Goal: Task Accomplishment & Management: Manage account settings

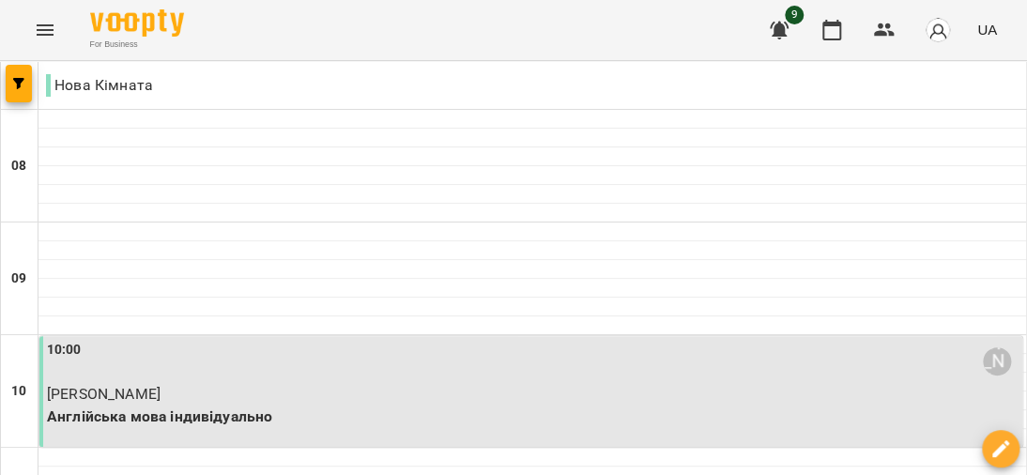
click at [43, 25] on icon "Menu" at bounding box center [45, 30] width 23 height 23
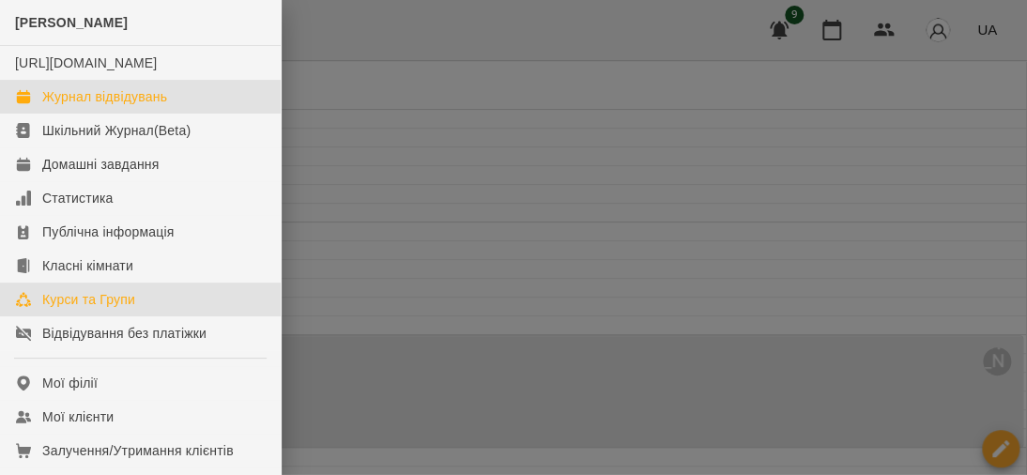
click at [113, 309] on div "Курси та Групи" at bounding box center [88, 299] width 93 height 19
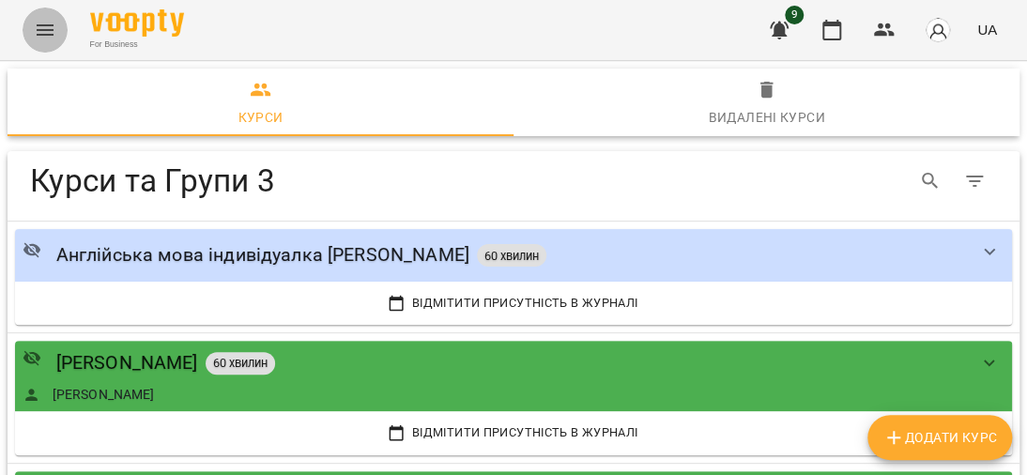
click at [38, 24] on icon "Menu" at bounding box center [45, 29] width 17 height 11
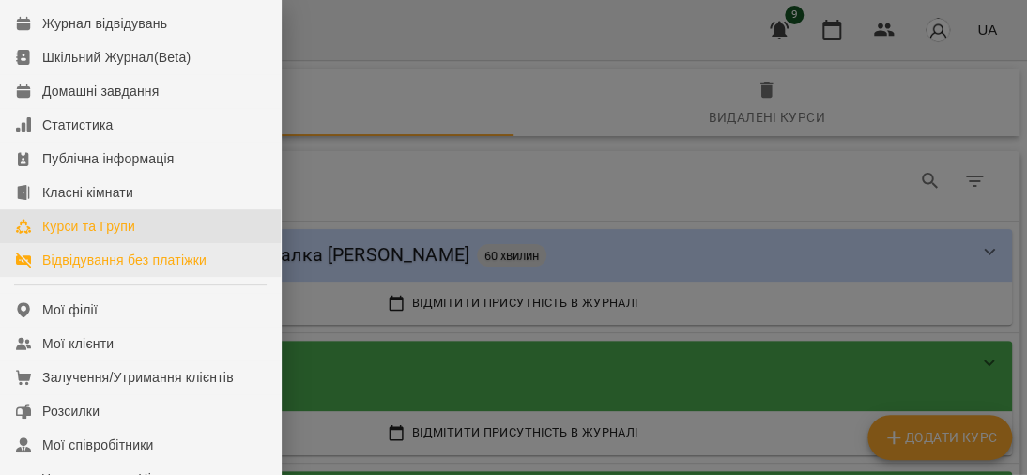
scroll to position [188, 0]
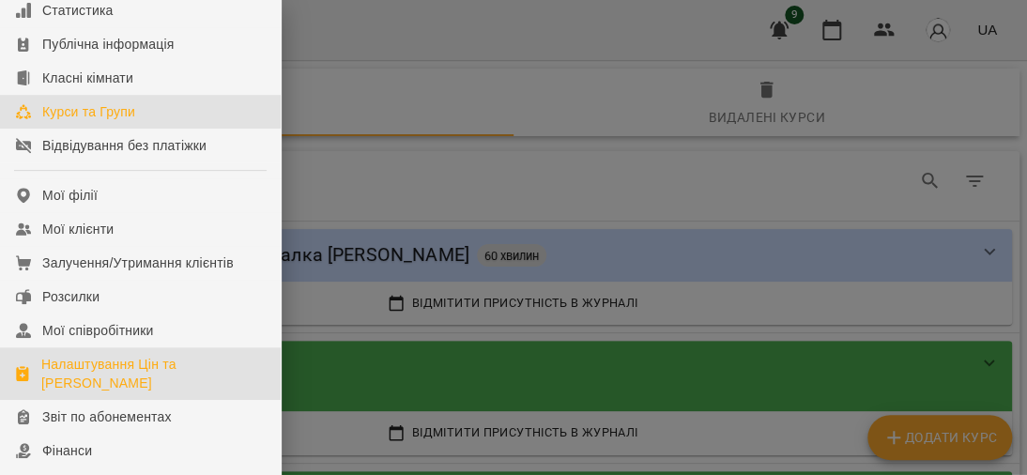
click at [116, 381] on div "Налаштування Цін та [PERSON_NAME]" at bounding box center [153, 374] width 224 height 38
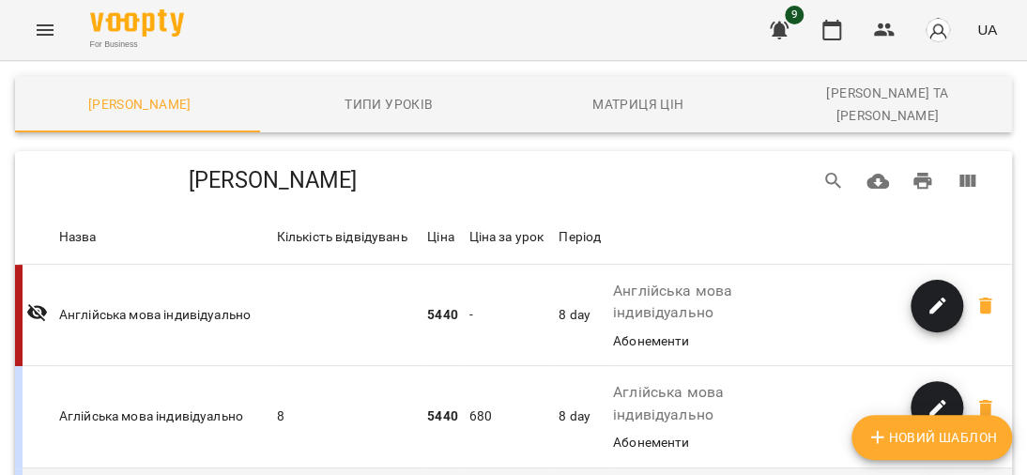
scroll to position [286, 0]
click at [37, 23] on icon "Menu" at bounding box center [45, 30] width 23 height 23
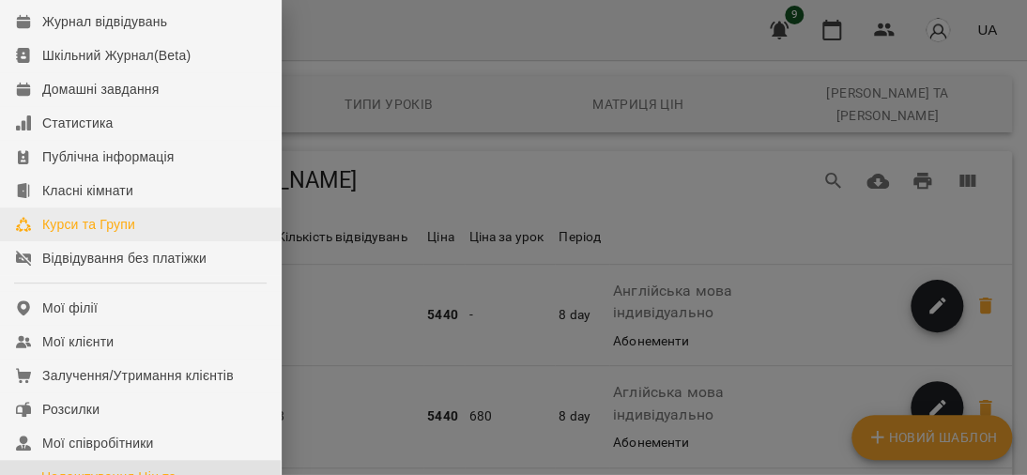
scroll to position [188, 0]
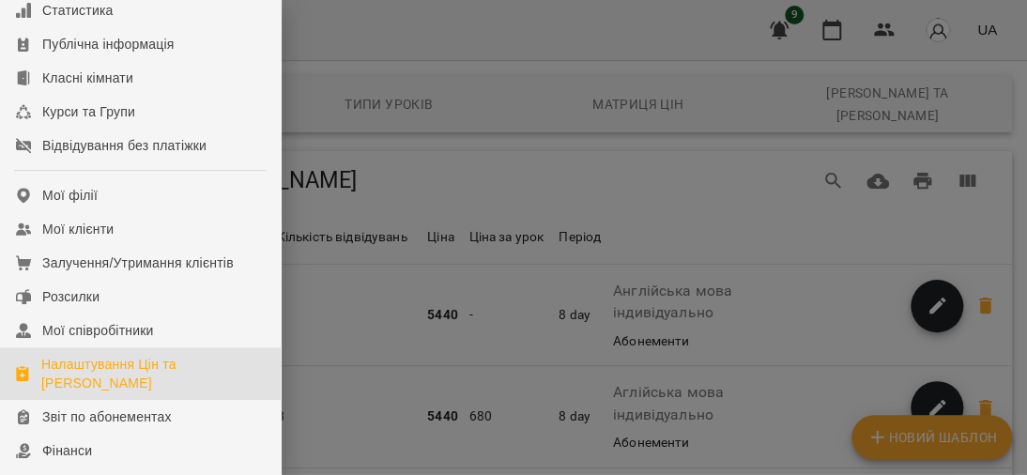
click at [323, 278] on div at bounding box center [513, 237] width 1027 height 475
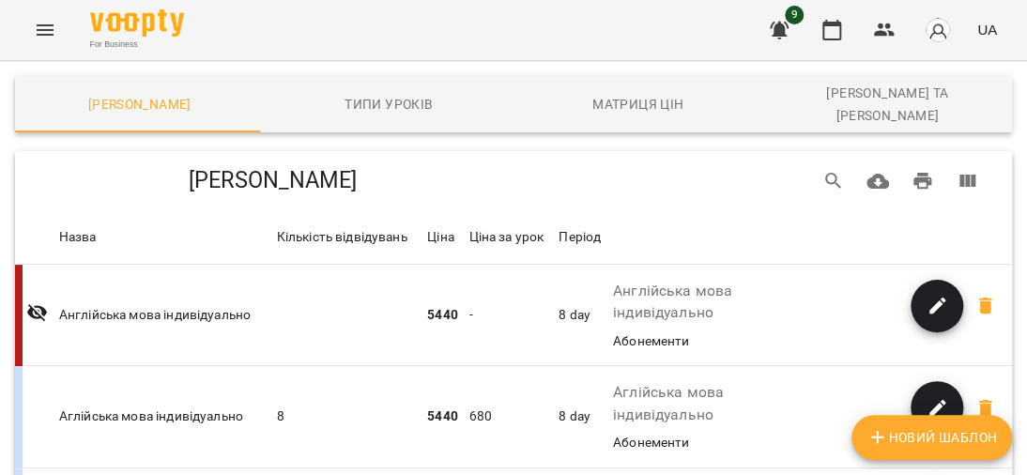
click at [35, 24] on icon "Menu" at bounding box center [45, 30] width 23 height 23
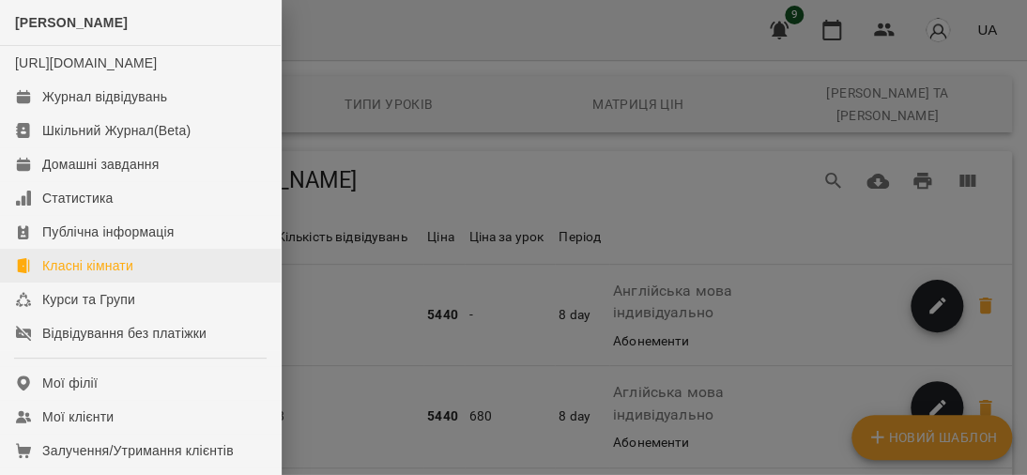
scroll to position [94, 0]
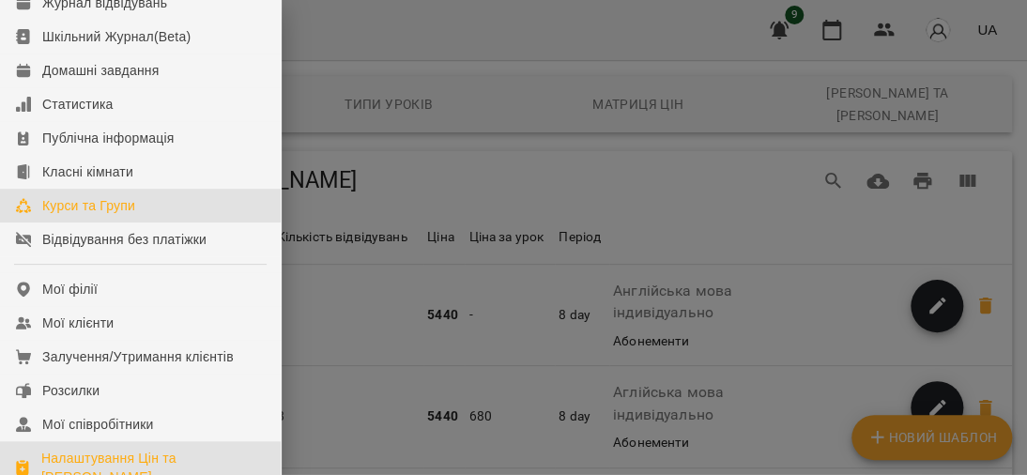
click at [109, 215] on div "Курси та Групи" at bounding box center [88, 205] width 93 height 19
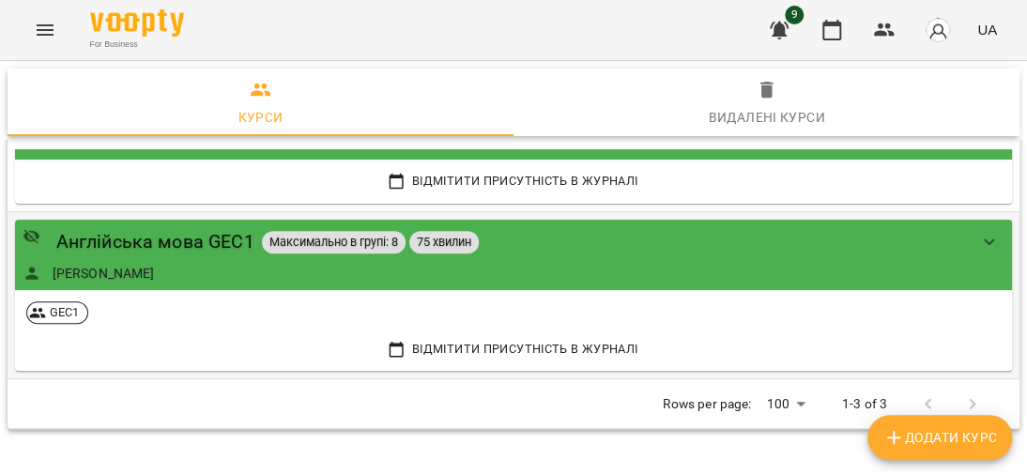
scroll to position [258, 0]
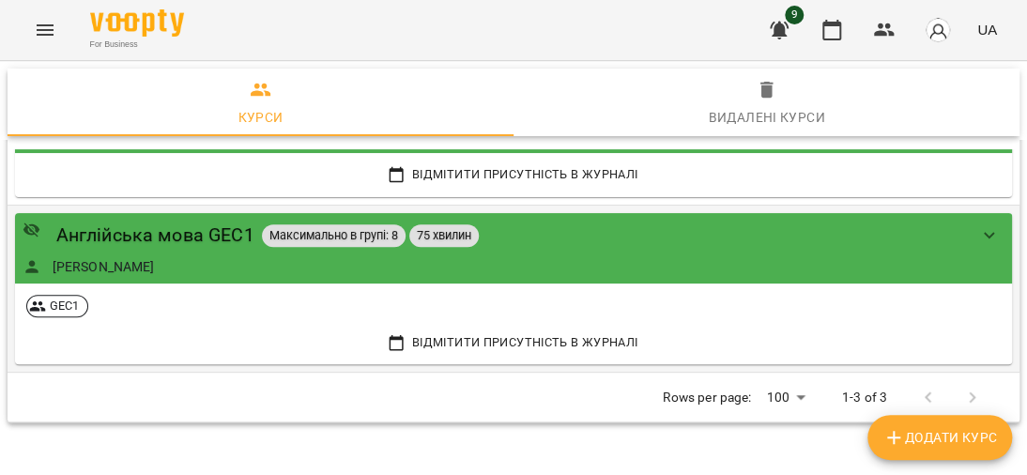
click at [155, 253] on div "Англійська мова GEC1 Максимально в групі: 8 75 хвилин [PERSON_NAME]" at bounding box center [495, 248] width 944 height 55
click at [133, 258] on link "[PERSON_NAME]" at bounding box center [104, 266] width 102 height 19
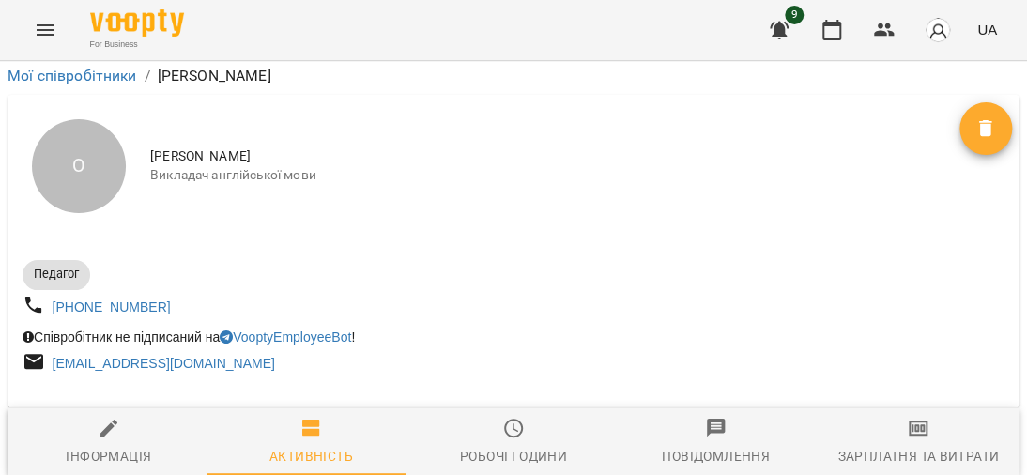
scroll to position [226, 0]
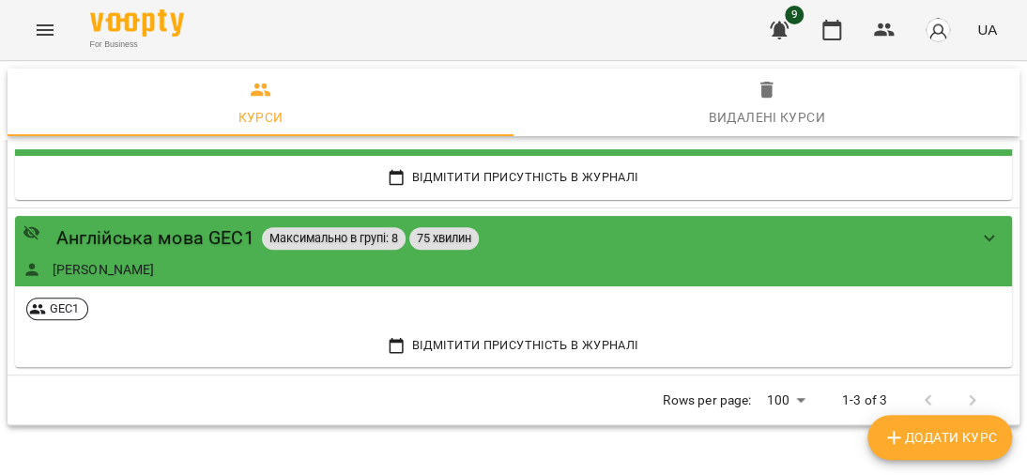
scroll to position [258, 0]
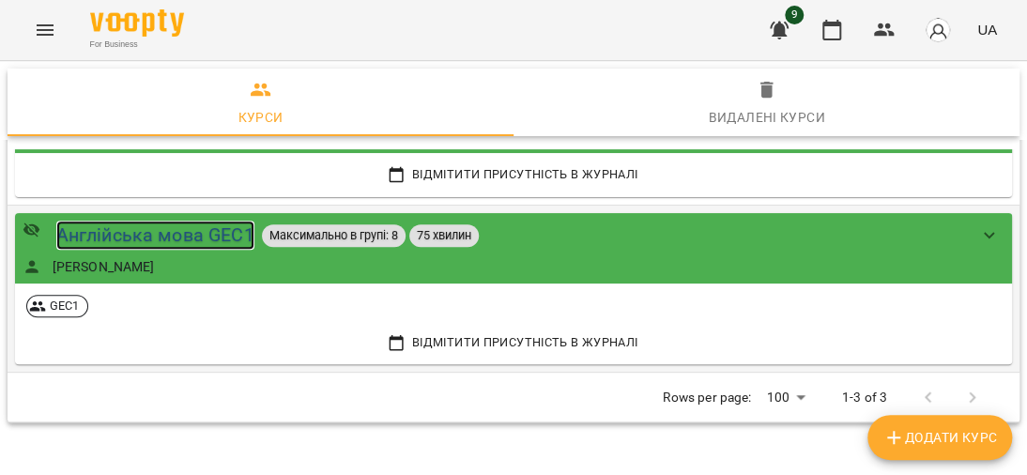
click at [142, 238] on div "Англійська мова GEC1" at bounding box center [155, 235] width 198 height 29
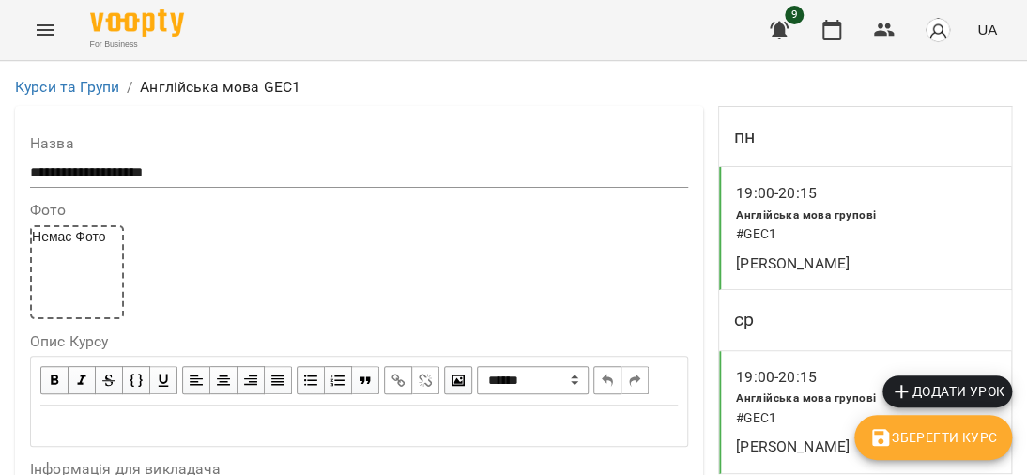
scroll to position [9, 0]
click at [37, 16] on button "Menu" at bounding box center [45, 30] width 45 height 45
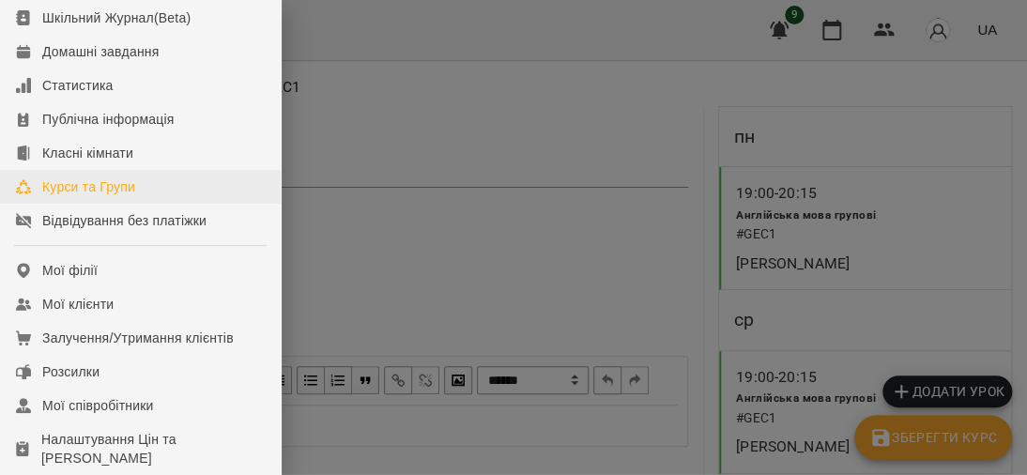
scroll to position [282, 0]
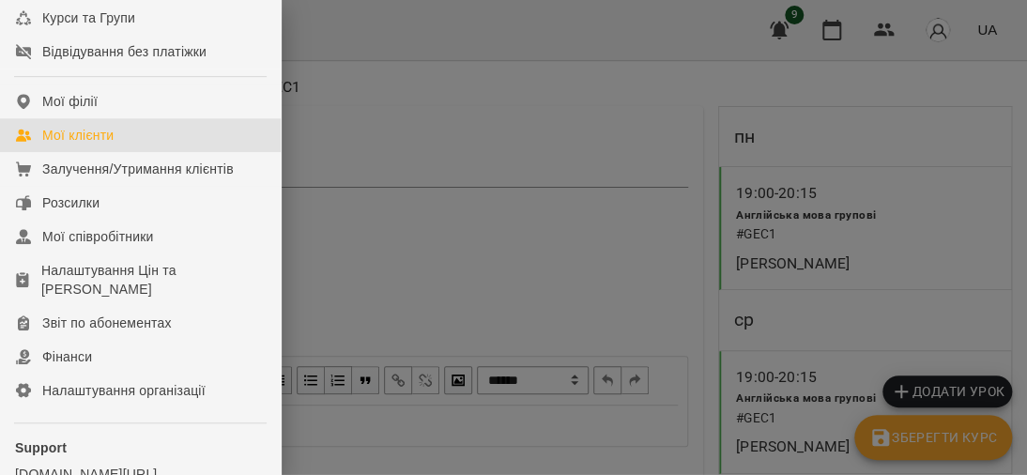
click at [65, 141] on link "Мої клієнти" at bounding box center [140, 135] width 281 height 34
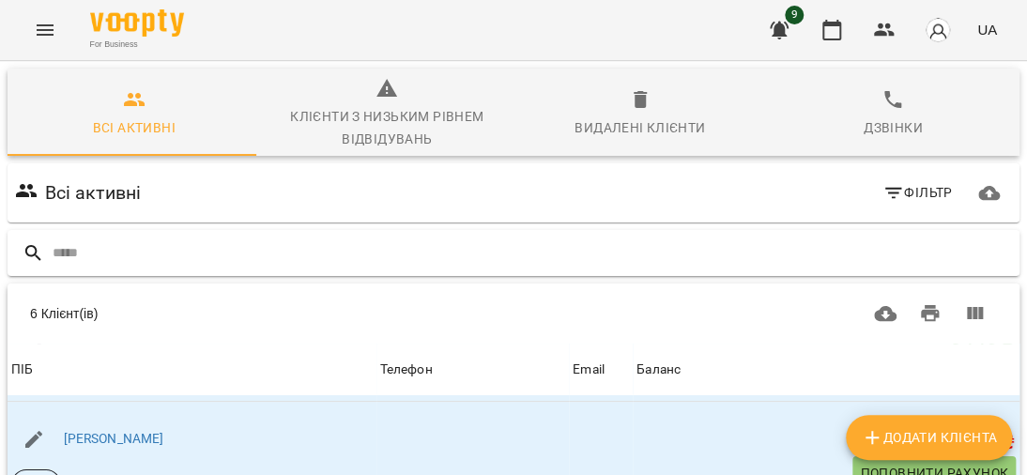
scroll to position [187, 0]
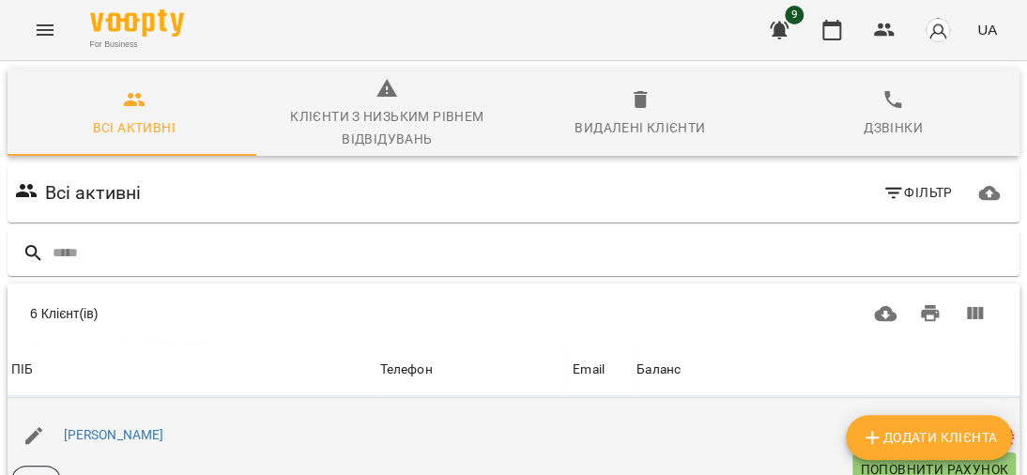
click at [882, 458] on span "Поповнити рахунок" at bounding box center [934, 469] width 148 height 23
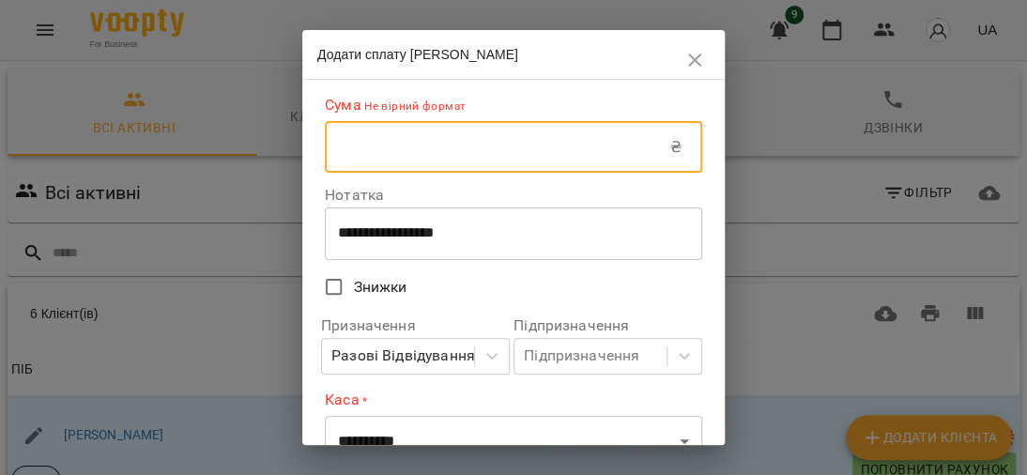
click at [424, 141] on input "text" at bounding box center [497, 147] width 345 height 53
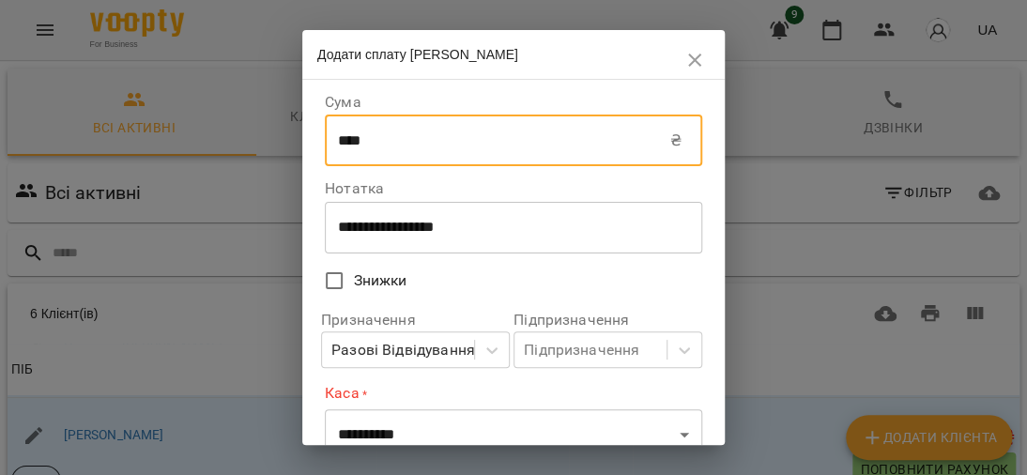
scroll to position [188, 0]
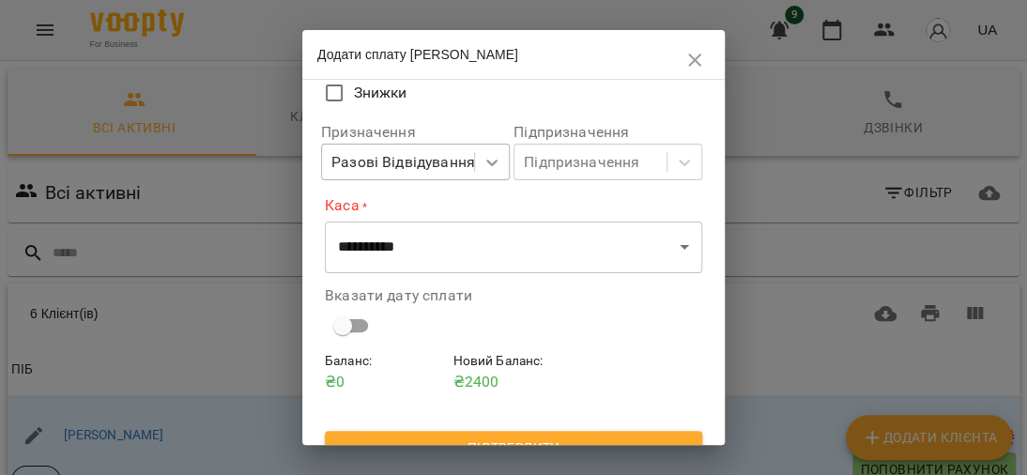
type input "****"
click at [488, 161] on icon at bounding box center [491, 163] width 11 height 7
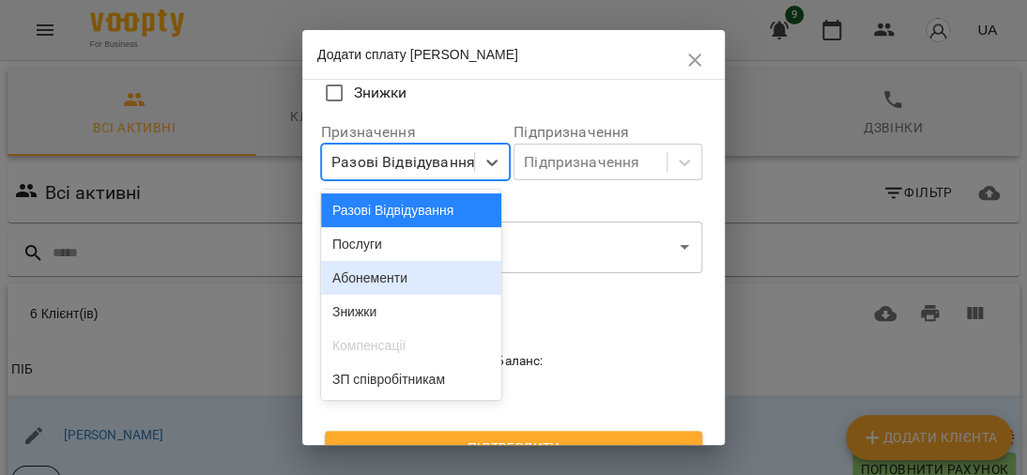
click at [403, 283] on div "Абонементи" at bounding box center [411, 278] width 181 height 34
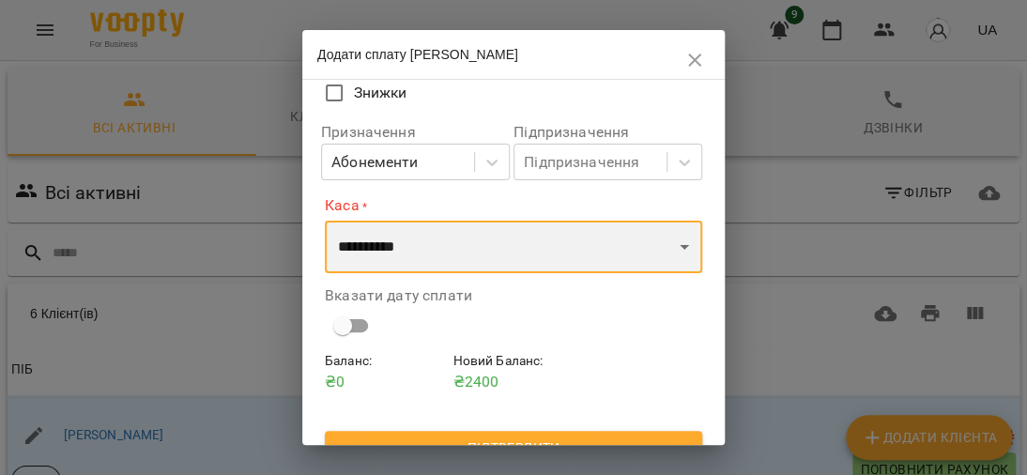
click at [664, 256] on select "**********" at bounding box center [513, 247] width 377 height 53
select select "****"
click at [325, 222] on select "**********" at bounding box center [513, 247] width 377 height 53
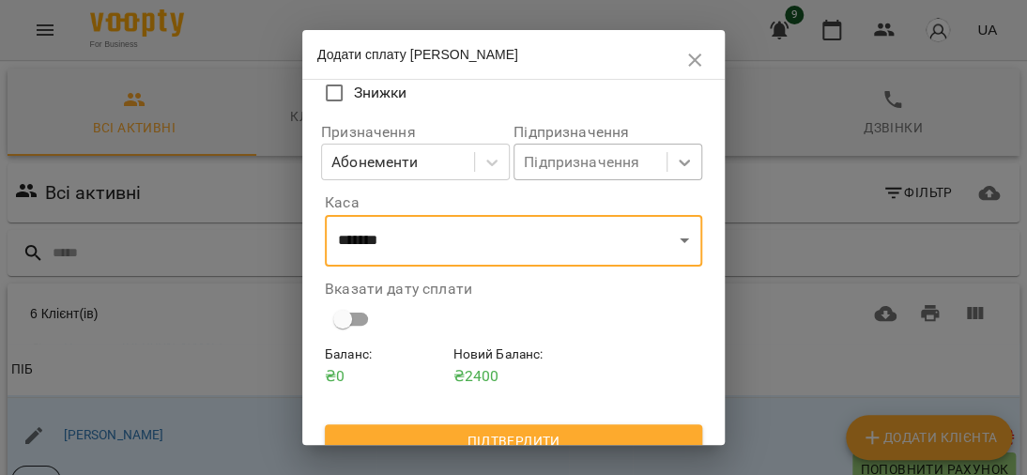
click at [675, 161] on icon at bounding box center [684, 162] width 19 height 19
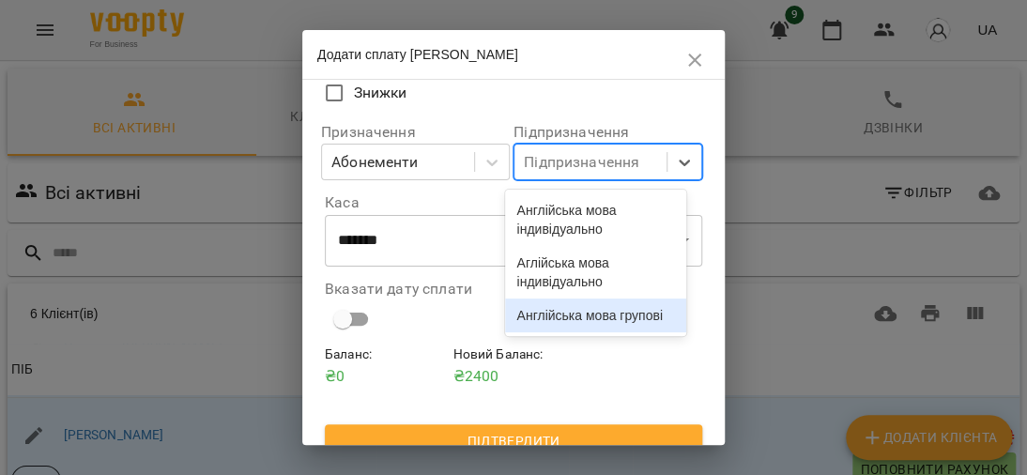
click at [568, 332] on div "Англійська мова групові" at bounding box center [595, 315] width 181 height 34
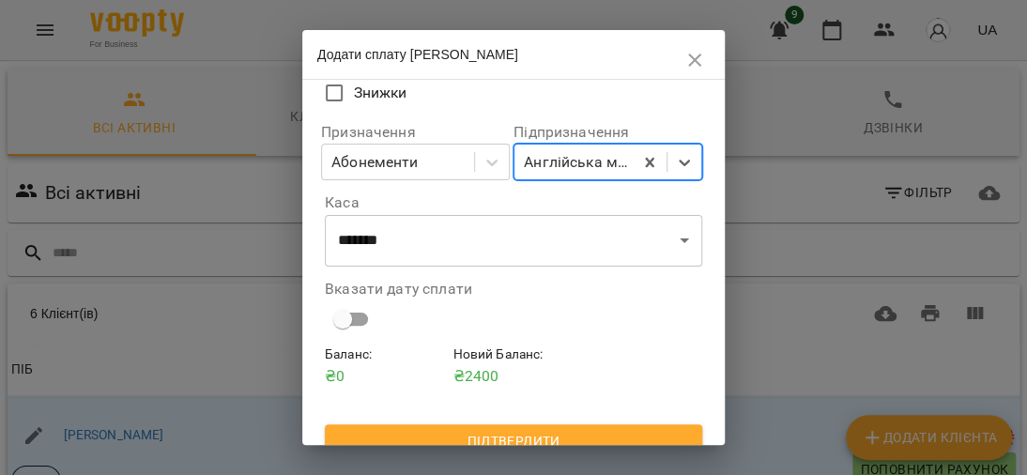
scroll to position [210, 0]
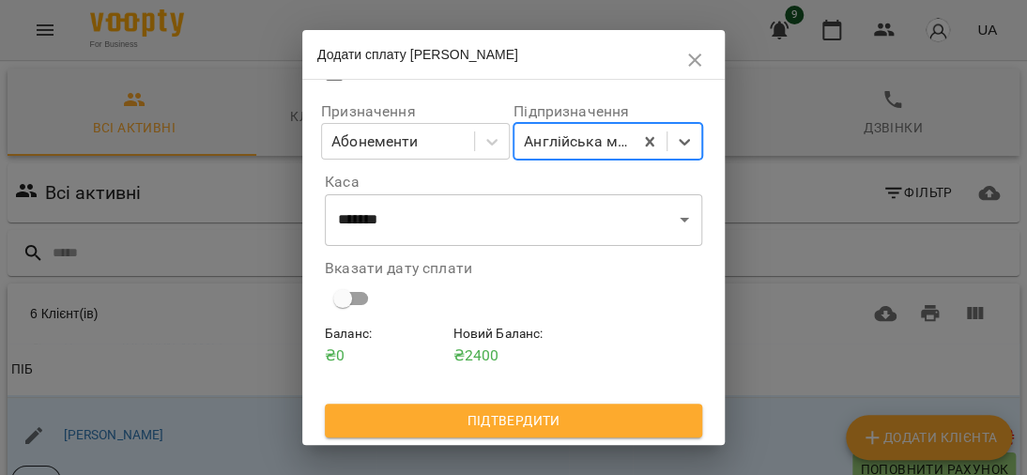
click at [528, 414] on span "Підтвердити" at bounding box center [513, 420] width 347 height 23
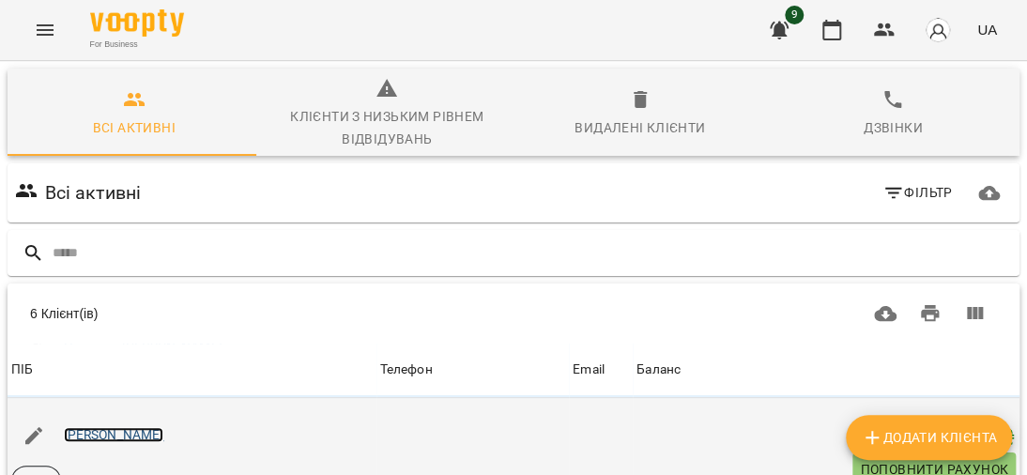
click at [128, 427] on link "[PERSON_NAME]" at bounding box center [114, 434] width 100 height 15
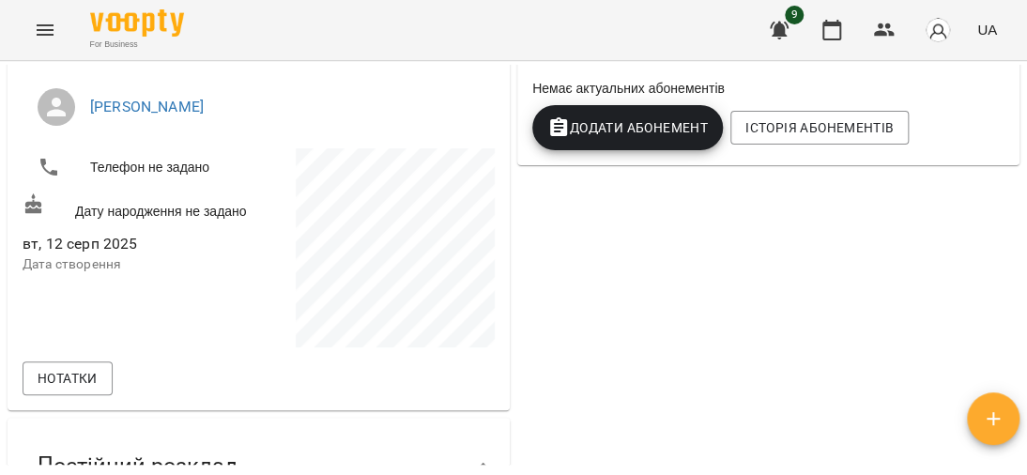
scroll to position [282, 0]
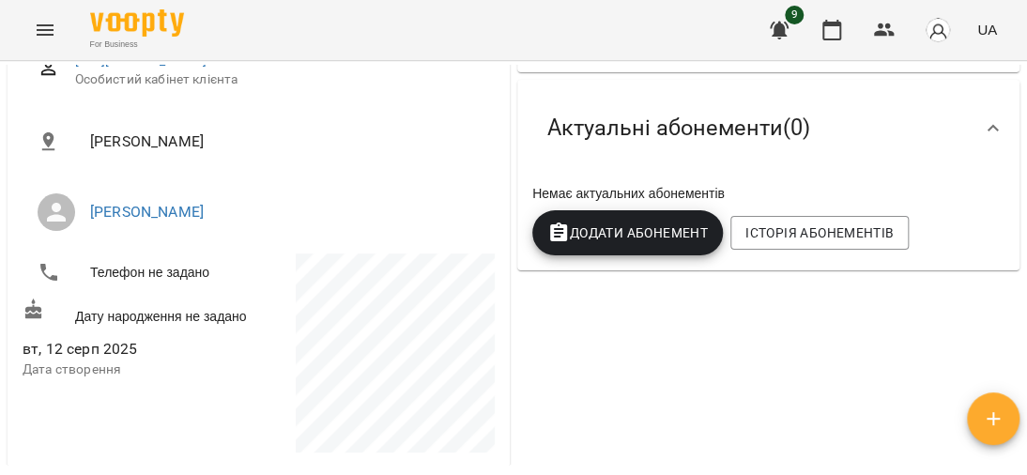
click at [626, 224] on span "Додати Абонемент" at bounding box center [627, 233] width 161 height 23
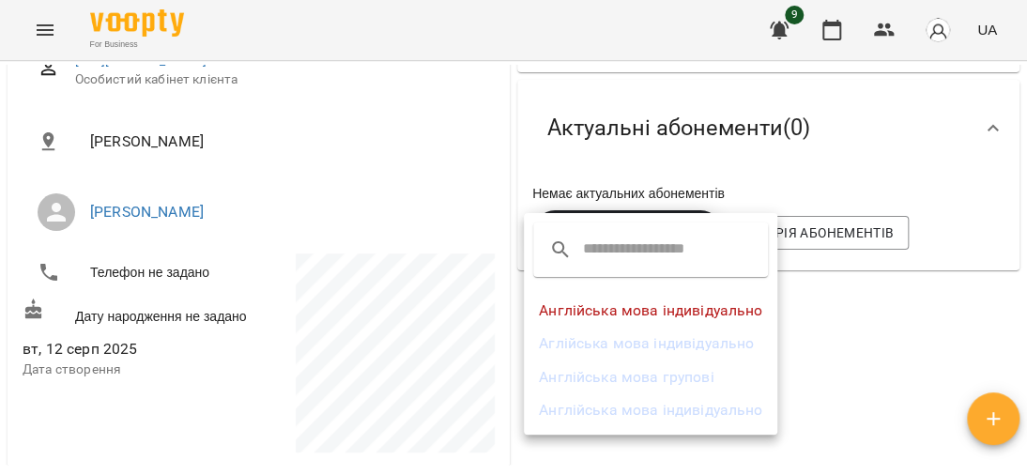
click at [656, 371] on li "Англійська мова групові" at bounding box center [650, 377] width 253 height 34
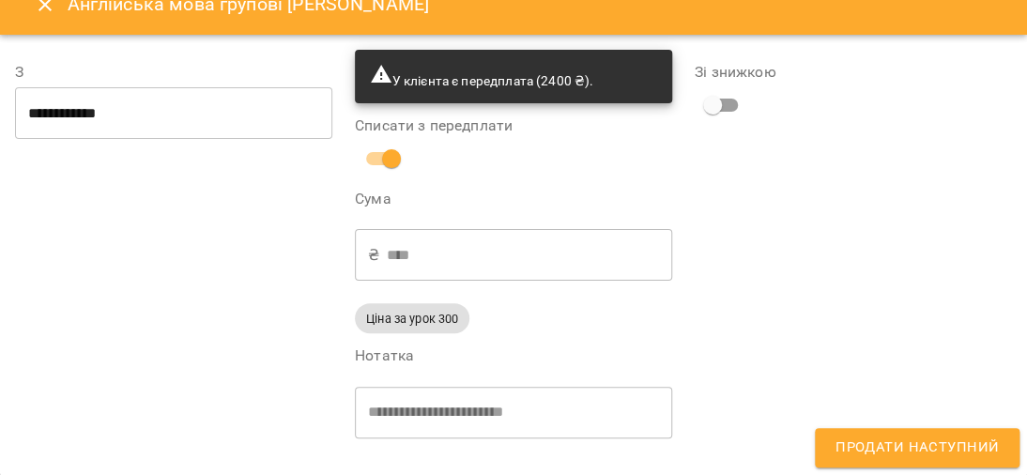
scroll to position [0, 0]
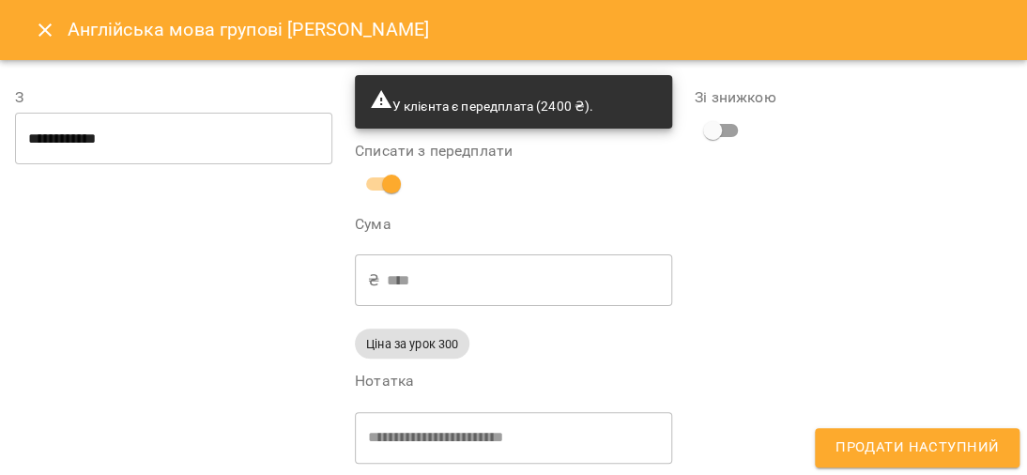
click at [42, 23] on icon "Close" at bounding box center [45, 30] width 23 height 23
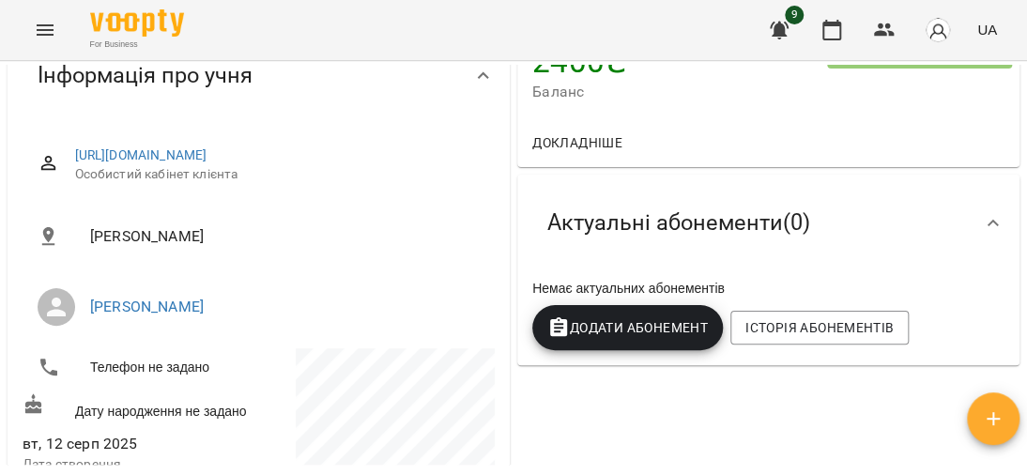
scroll to position [188, 0]
click at [621, 338] on span "Додати Абонемент" at bounding box center [627, 326] width 161 height 23
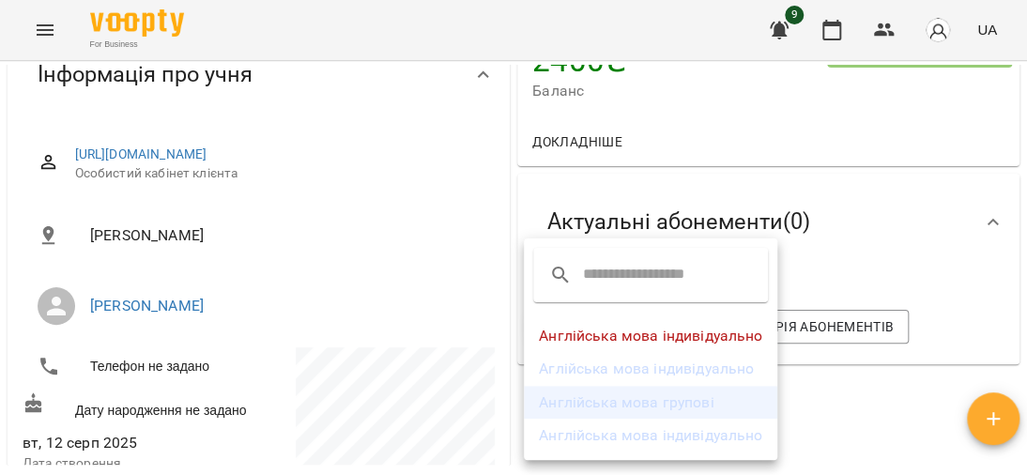
click at [697, 398] on li "Англійська мова групові" at bounding box center [650, 403] width 253 height 34
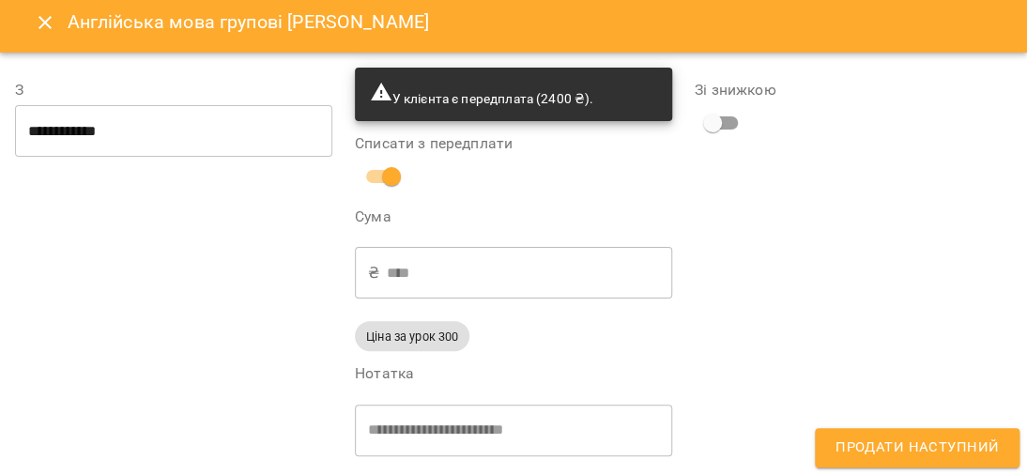
scroll to position [0, 0]
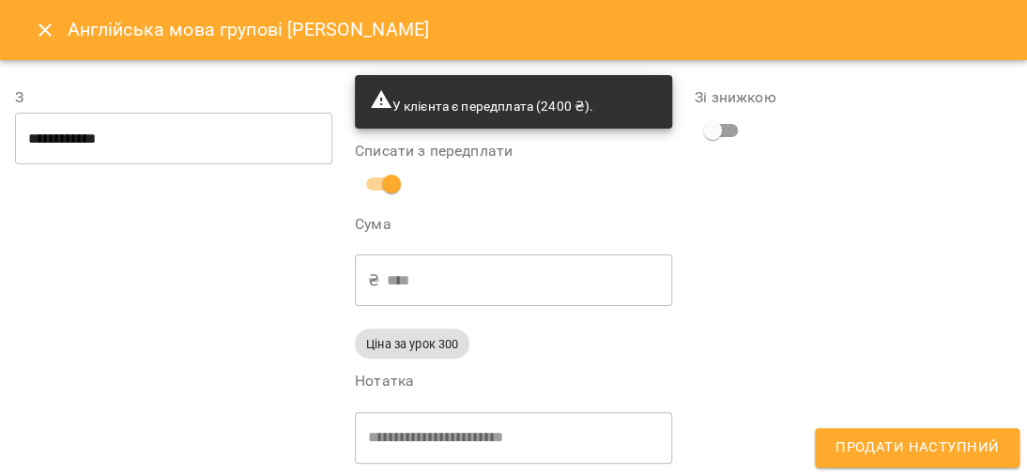
drag, startPoint x: 45, startPoint y: 29, endPoint x: 59, endPoint y: 43, distance: 19.9
click at [46, 29] on icon "Close" at bounding box center [45, 30] width 23 height 23
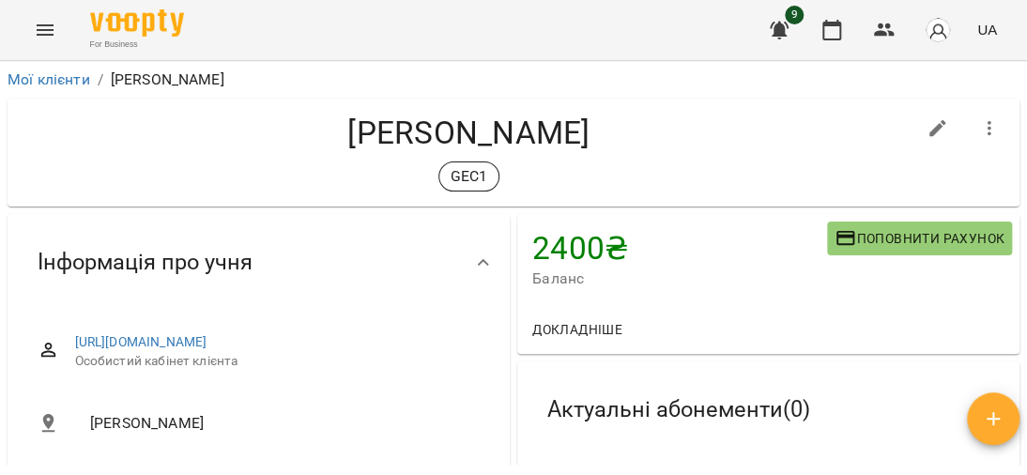
click at [549, 329] on span "Докладніше" at bounding box center [577, 329] width 90 height 23
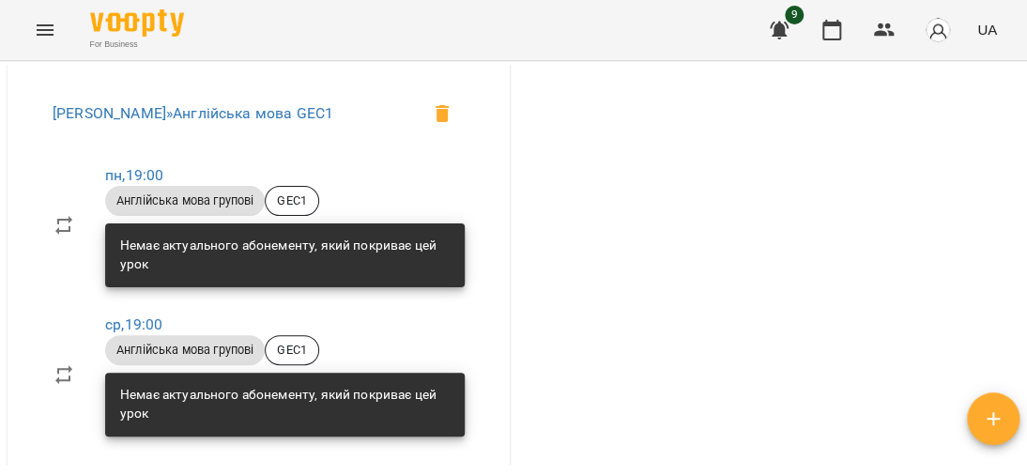
scroll to position [939, 0]
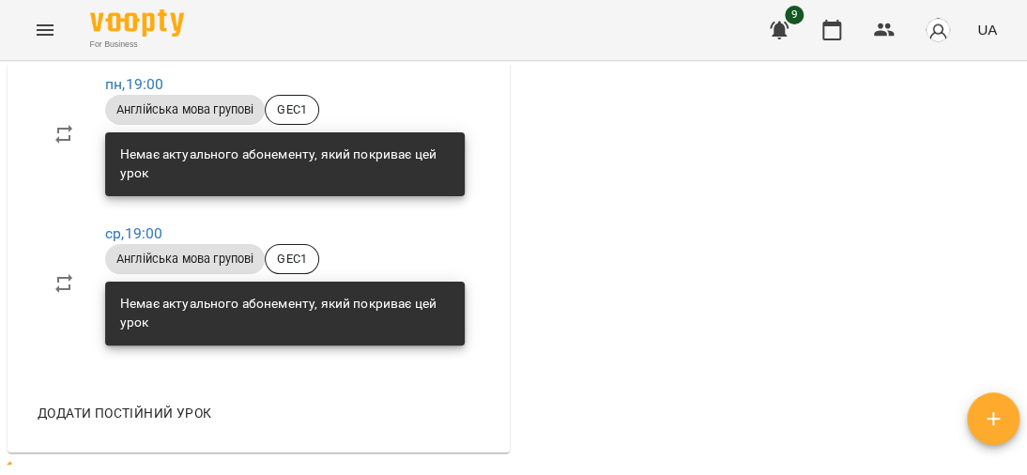
click at [320, 190] on div "Немає актуального абонементу, який покриває цей урок" at bounding box center [284, 164] width 329 height 52
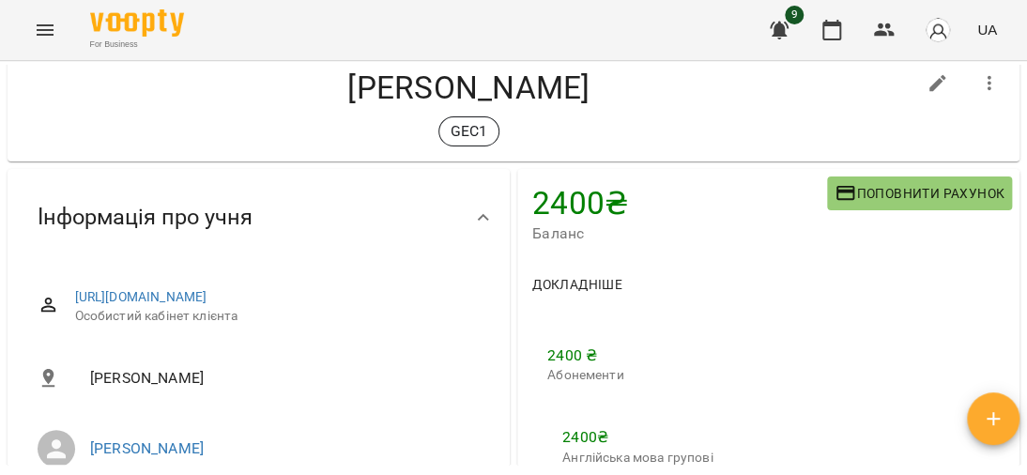
scroll to position [0, 0]
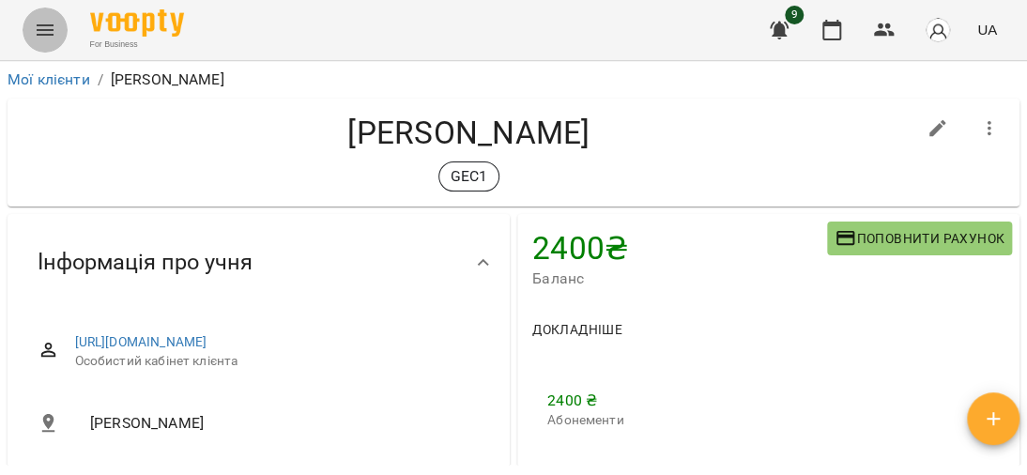
click at [54, 17] on button "Menu" at bounding box center [45, 30] width 45 height 45
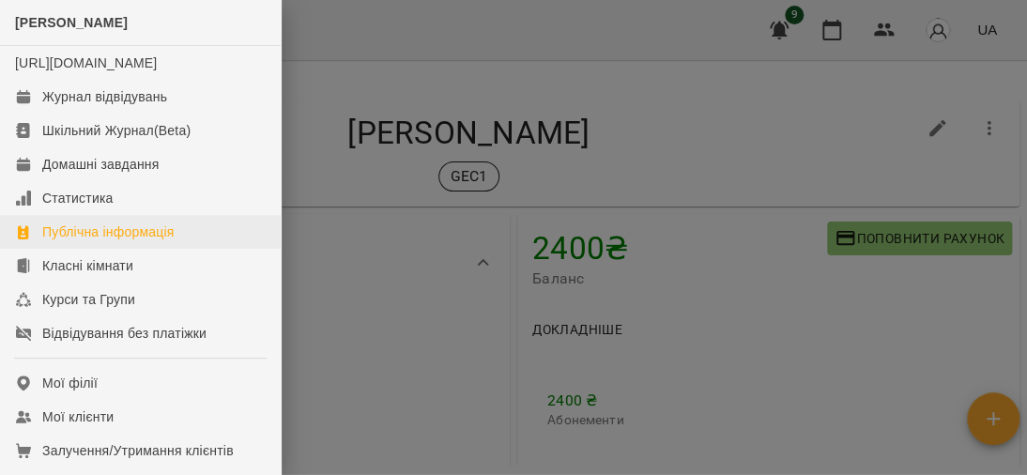
scroll to position [188, 0]
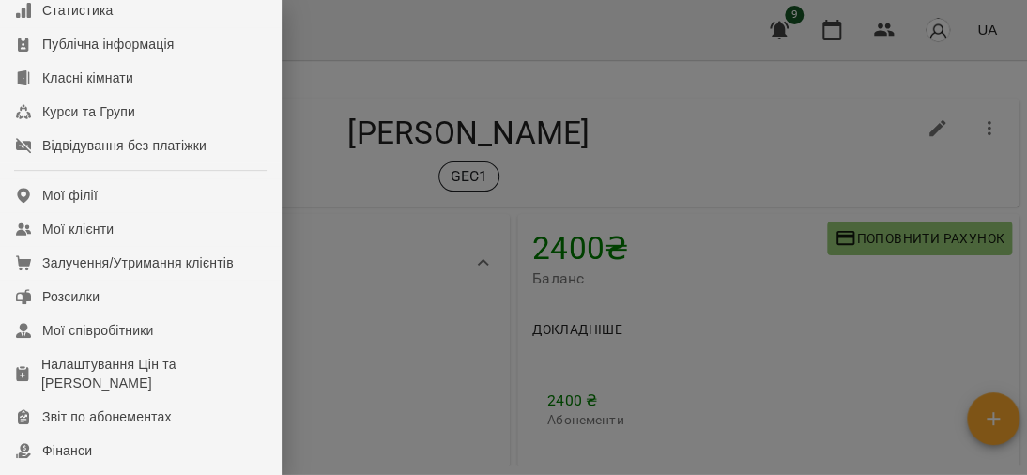
click at [822, 30] on div at bounding box center [513, 237] width 1027 height 475
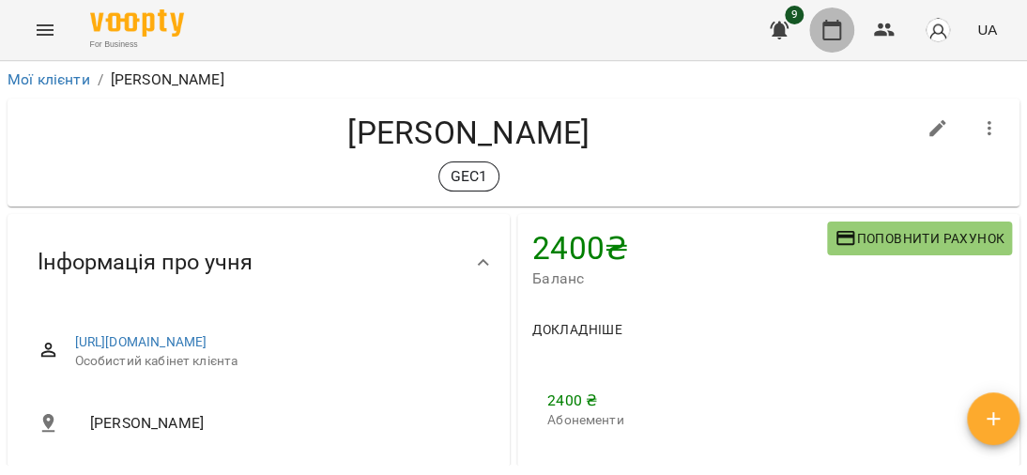
click at [825, 28] on icon "button" at bounding box center [831, 30] width 23 height 23
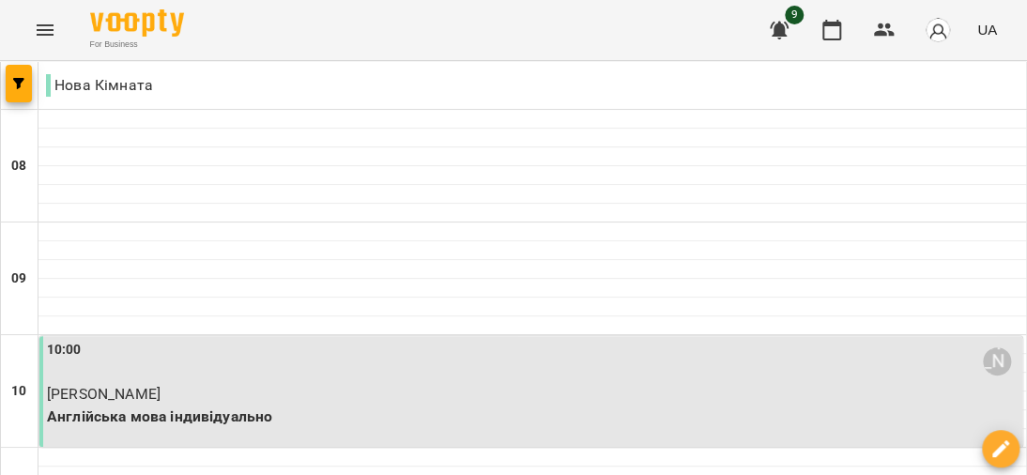
scroll to position [282, 0]
type input "**********"
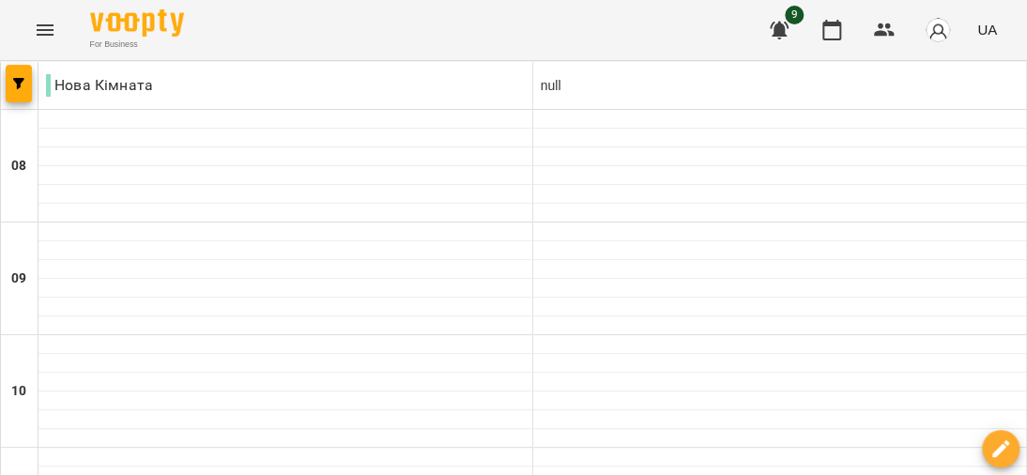
scroll to position [1110, 0]
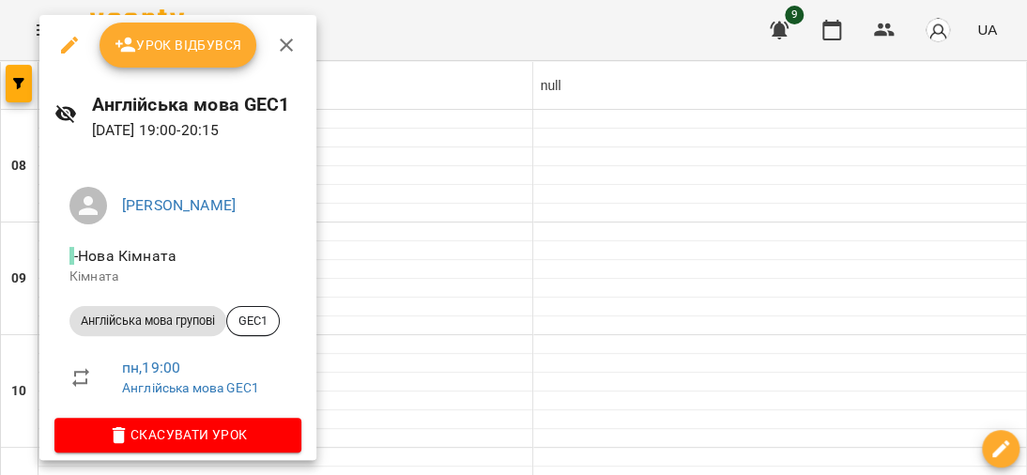
scroll to position [14, 0]
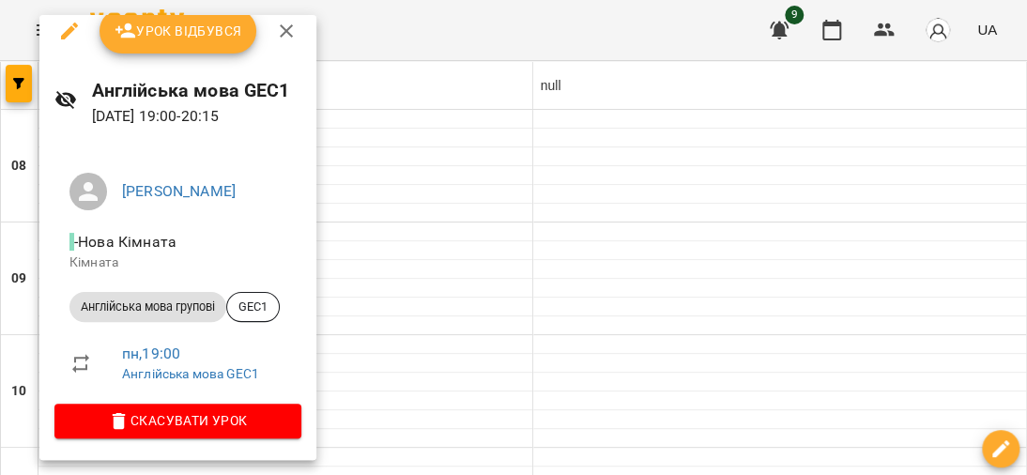
click at [177, 310] on span "Англійська мова групові" at bounding box center [147, 306] width 157 height 17
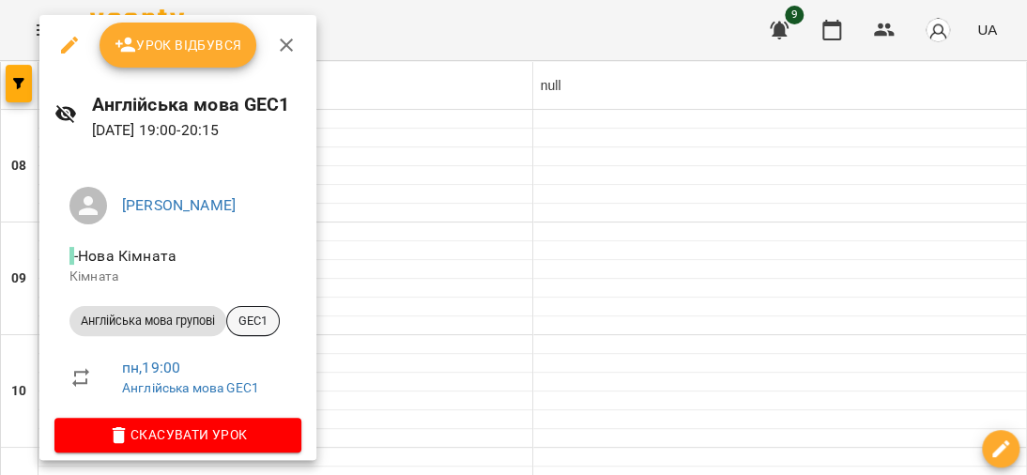
click at [268, 320] on span "GEC1" at bounding box center [253, 321] width 52 height 17
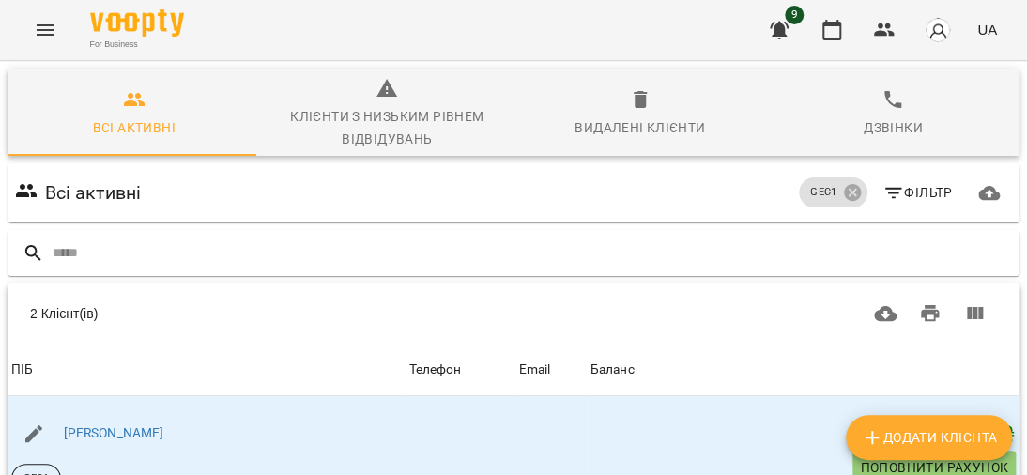
scroll to position [262, 0]
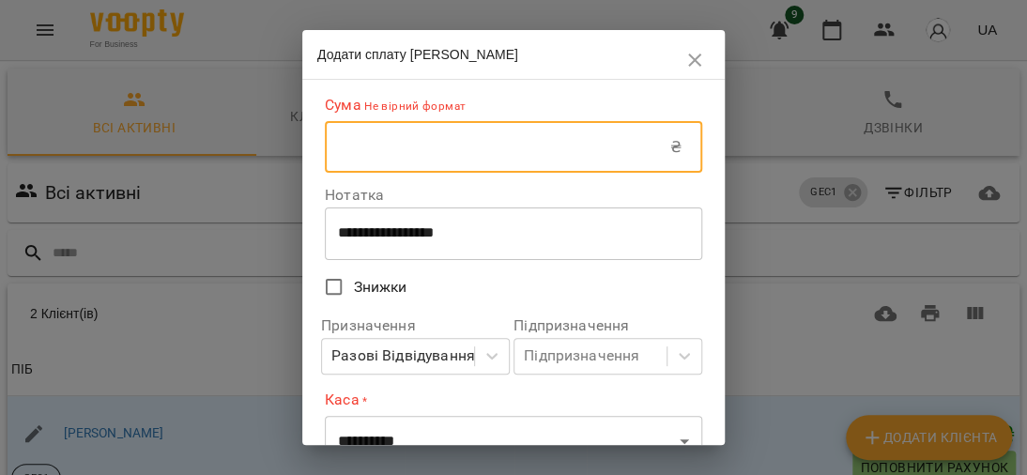
click at [431, 133] on input "text" at bounding box center [497, 147] width 345 height 53
type input "****"
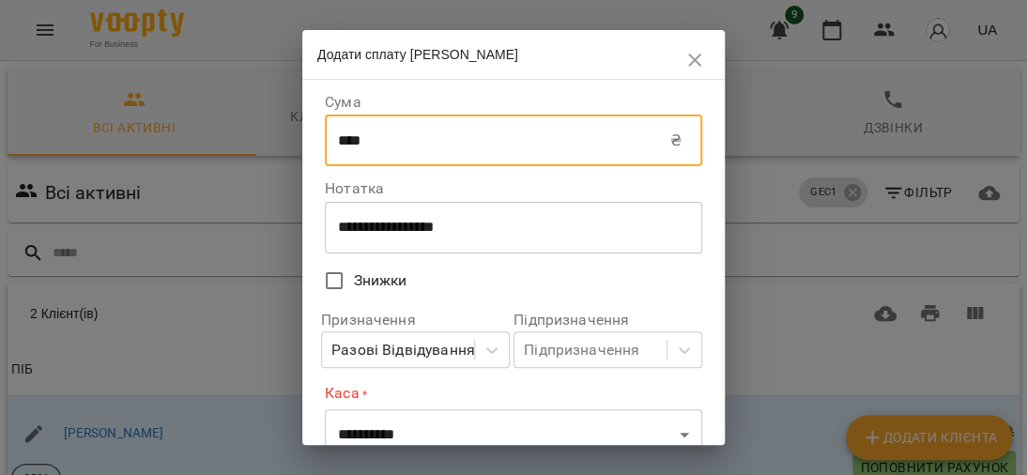
scroll to position [188, 0]
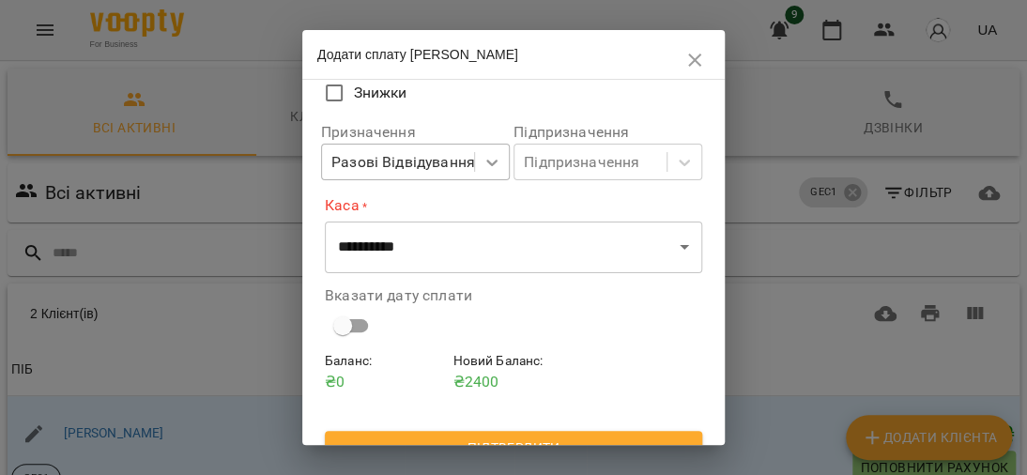
click at [488, 166] on icon at bounding box center [491, 162] width 19 height 19
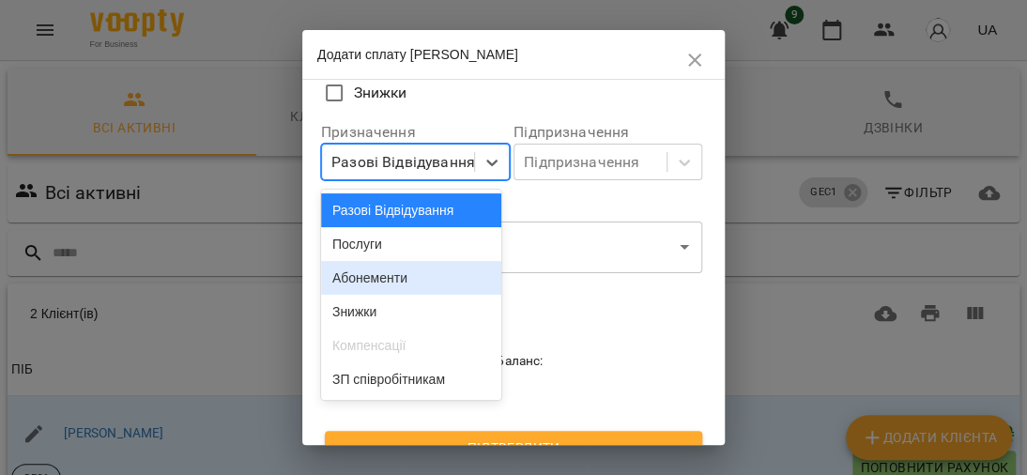
click at [416, 274] on div "Абонементи" at bounding box center [411, 278] width 181 height 34
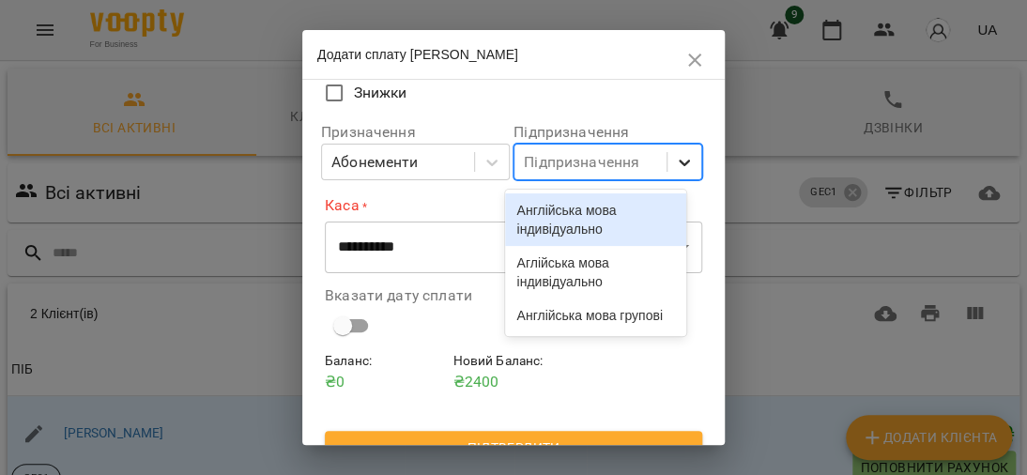
click at [667, 173] on div at bounding box center [684, 162] width 34 height 34
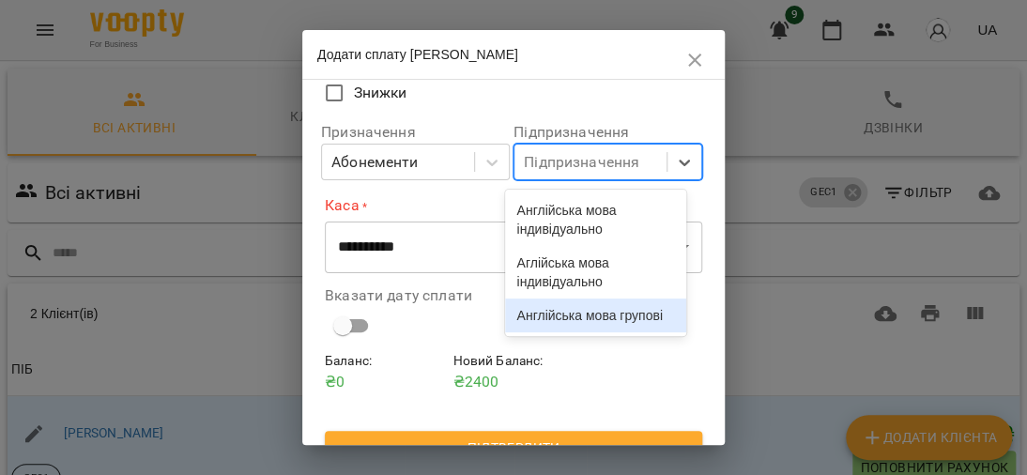
click at [594, 332] on div "Англійська мова групові" at bounding box center [595, 315] width 181 height 34
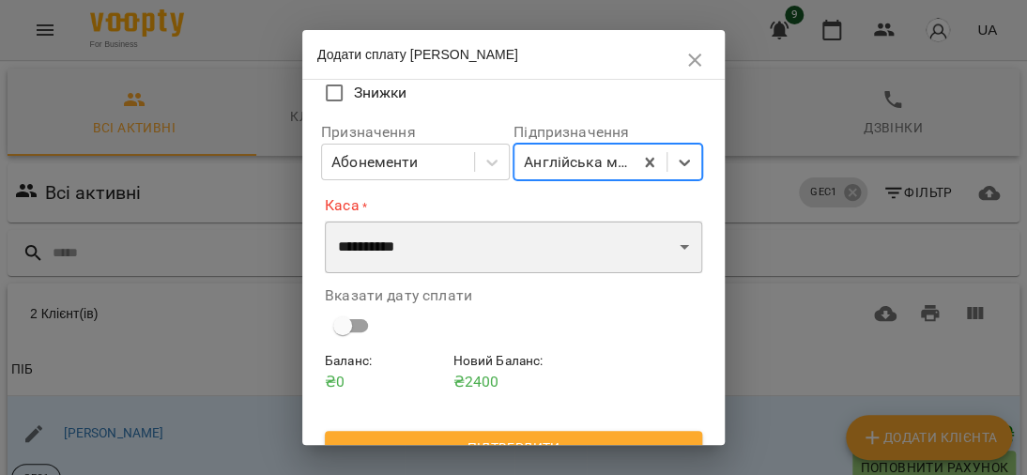
click at [656, 258] on select "**********" at bounding box center [513, 247] width 377 height 53
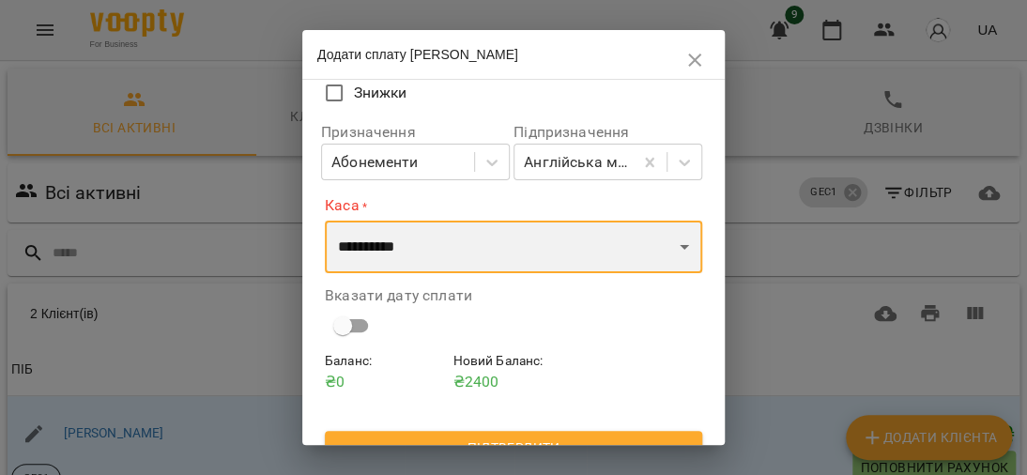
select select "****"
click at [325, 222] on select "**********" at bounding box center [513, 247] width 377 height 53
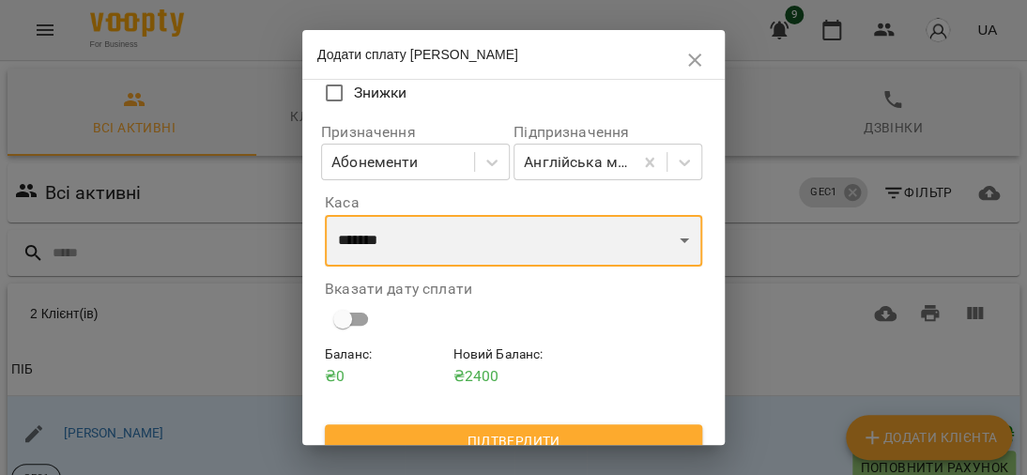
scroll to position [210, 0]
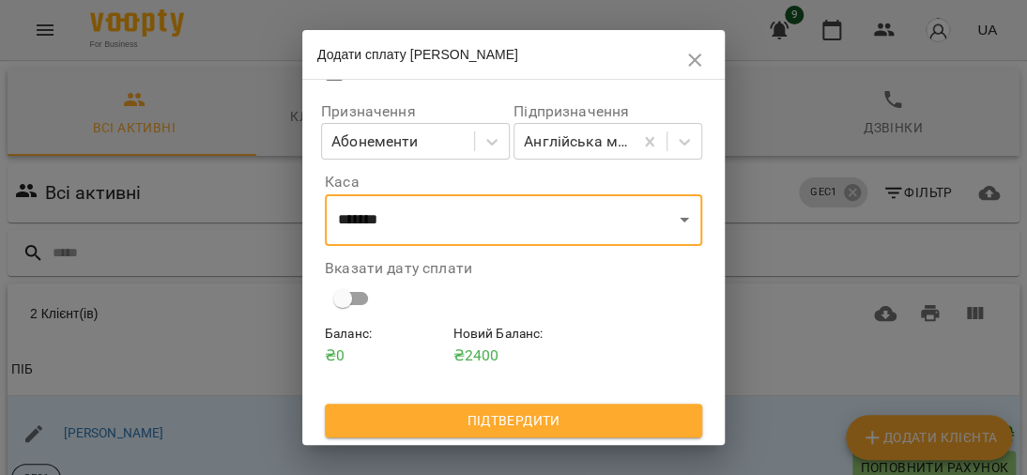
click at [513, 422] on span "Підтвердити" at bounding box center [513, 420] width 347 height 23
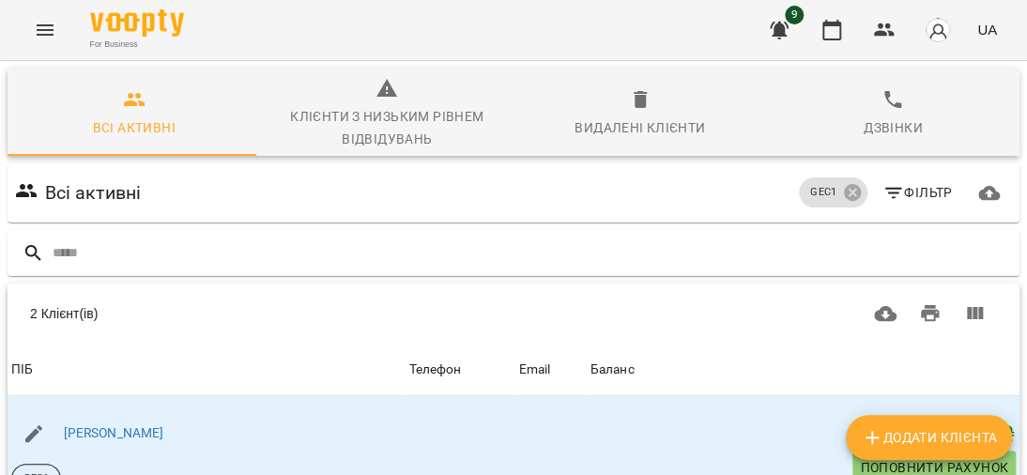
scroll to position [0, 0]
click at [49, 23] on icon "Menu" at bounding box center [45, 30] width 23 height 23
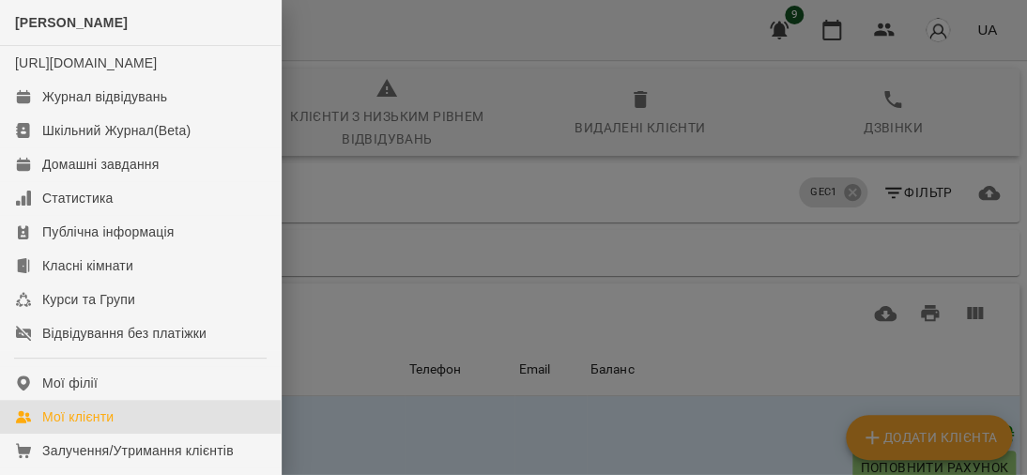
click at [467, 155] on div at bounding box center [513, 237] width 1027 height 475
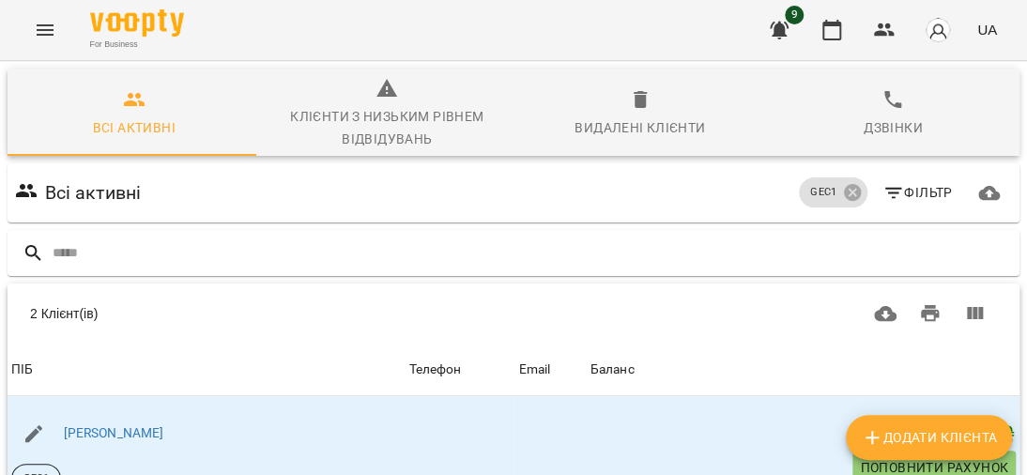
scroll to position [188, 0]
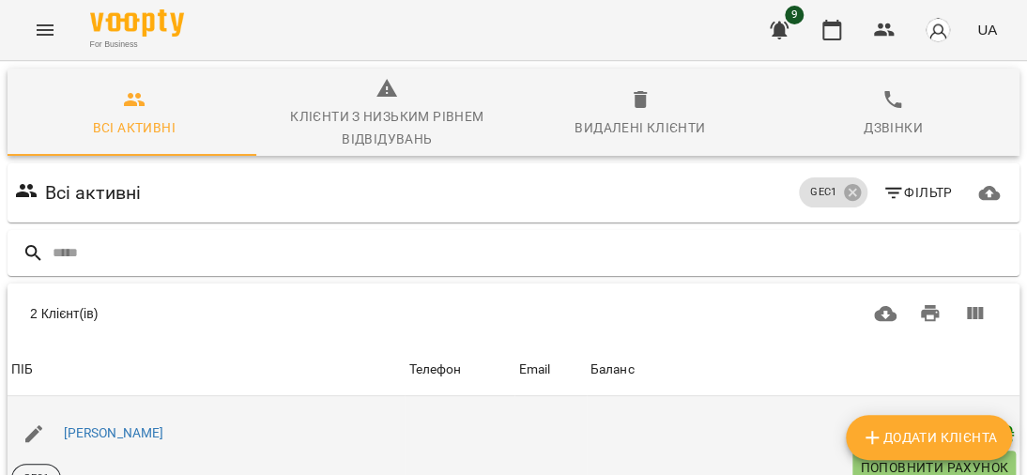
click at [891, 456] on span "Поповнити рахунок" at bounding box center [934, 467] width 148 height 23
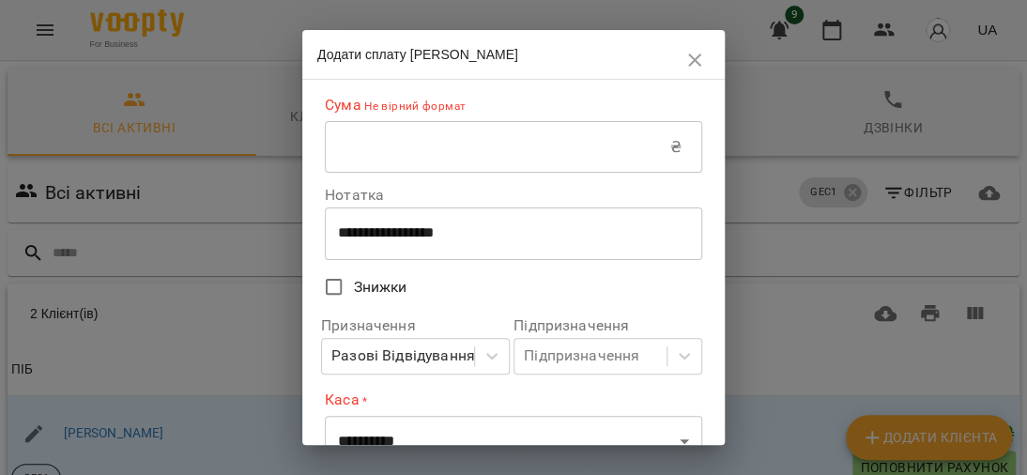
scroll to position [94, 0]
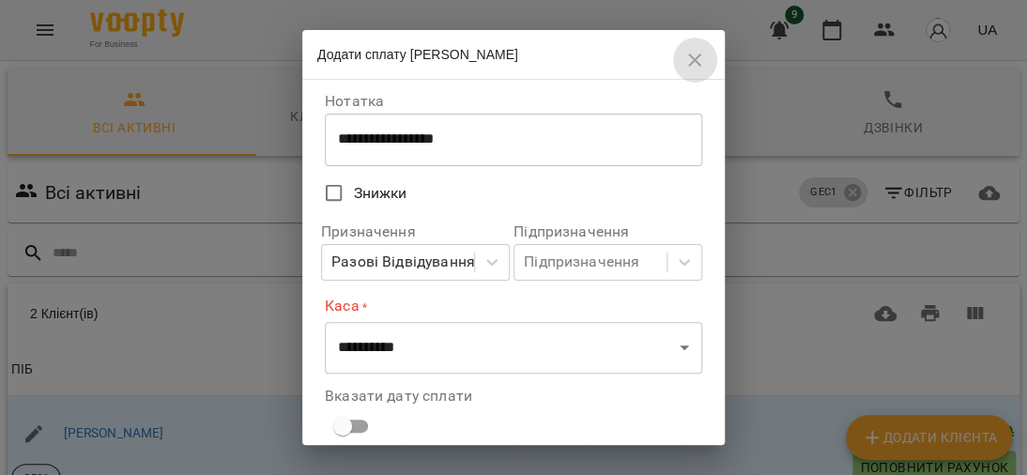
click at [699, 60] on icon "button" at bounding box center [694, 60] width 23 height 23
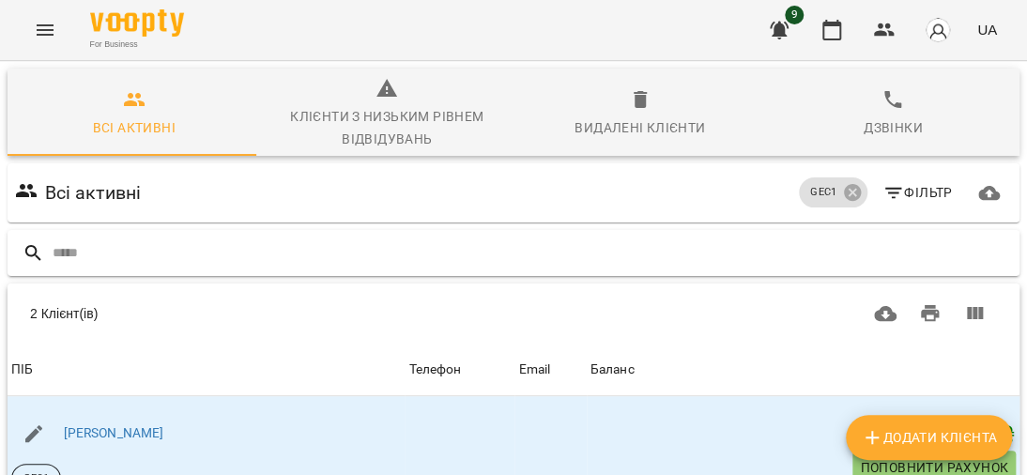
scroll to position [262, 0]
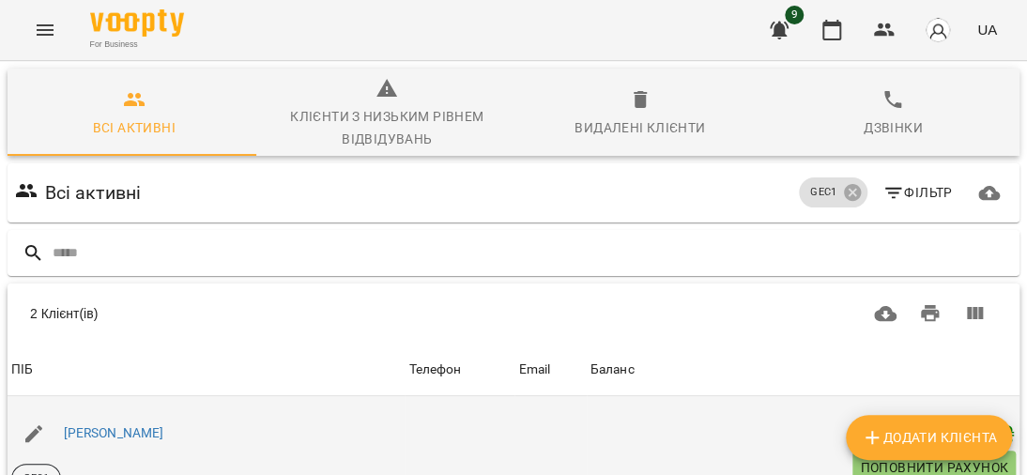
click at [931, 456] on span "Поповнити рахунок" at bounding box center [934, 467] width 148 height 23
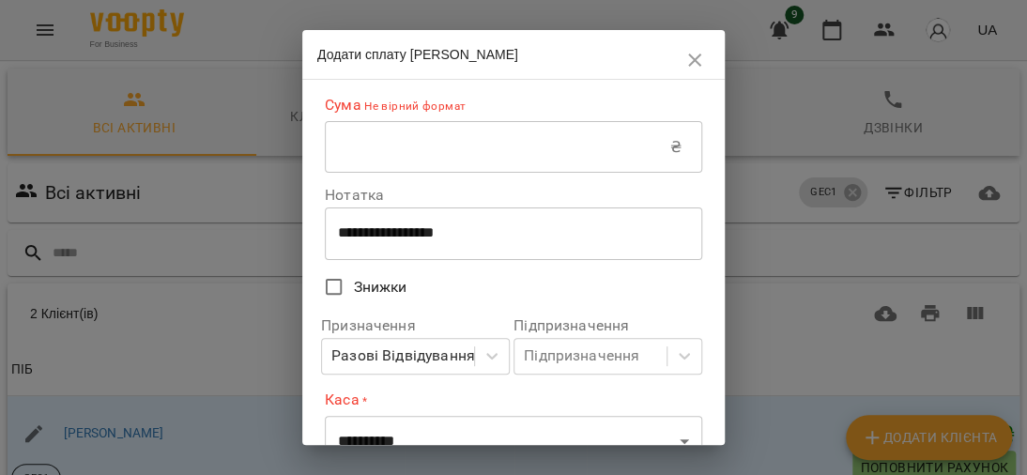
scroll to position [222, 0]
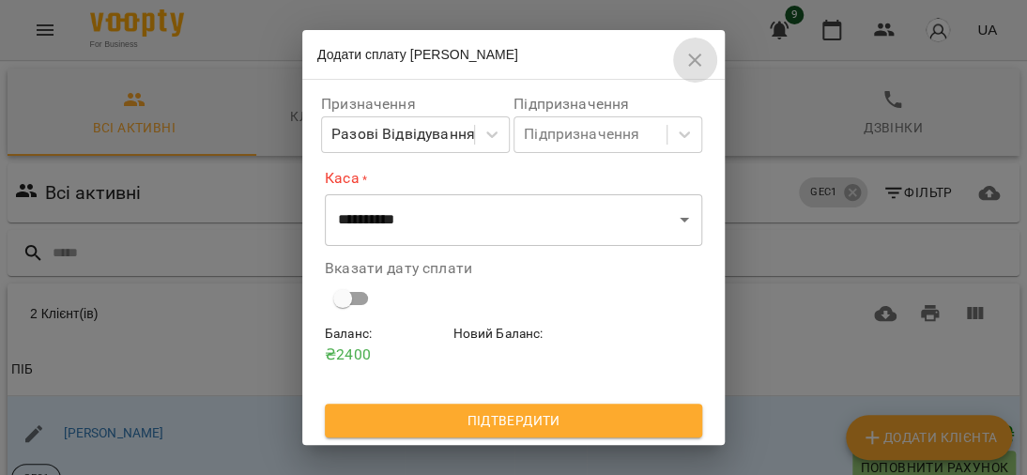
click at [691, 55] on icon "button" at bounding box center [694, 60] width 13 height 13
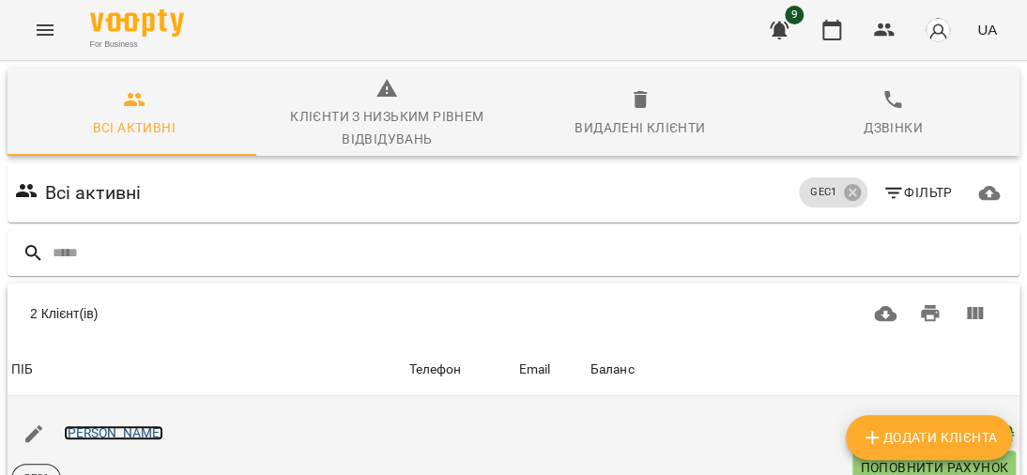
click at [107, 425] on link "[PERSON_NAME]" at bounding box center [114, 432] width 100 height 15
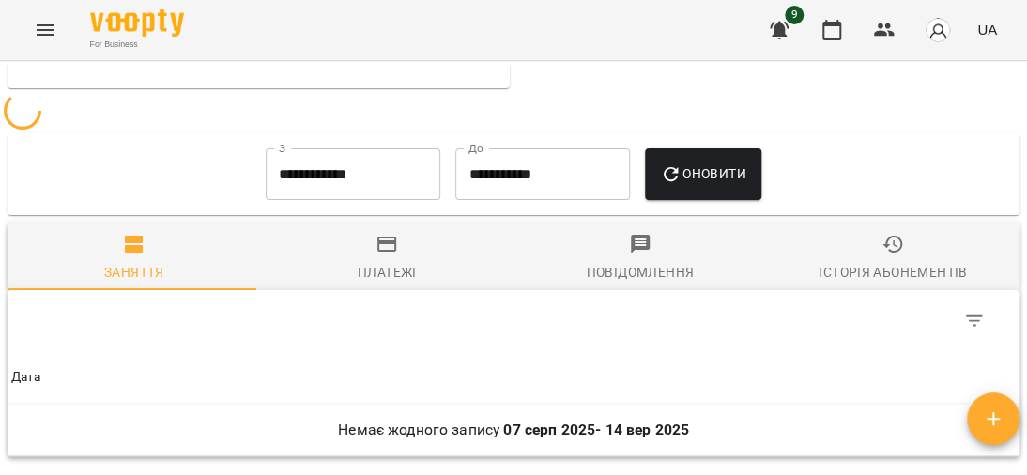
scroll to position [1354, 0]
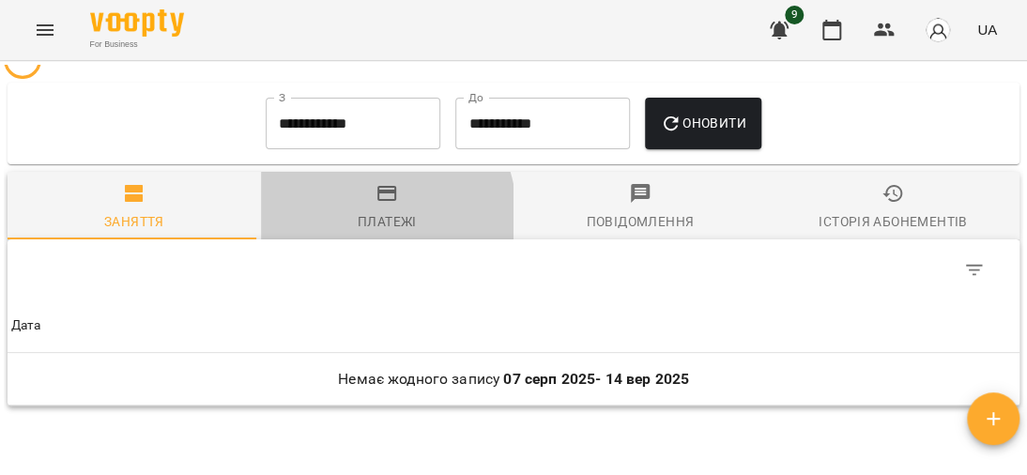
click at [372, 231] on div "Платежі" at bounding box center [387, 221] width 59 height 23
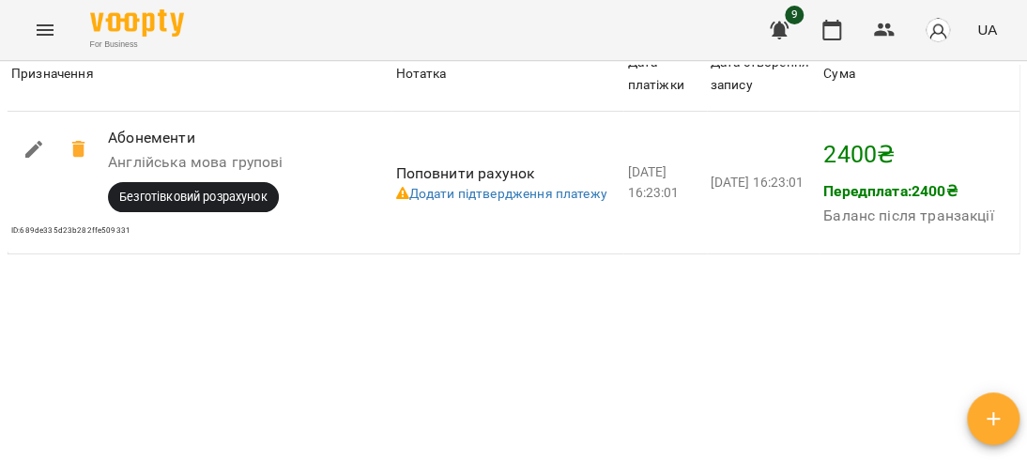
scroll to position [1823, 0]
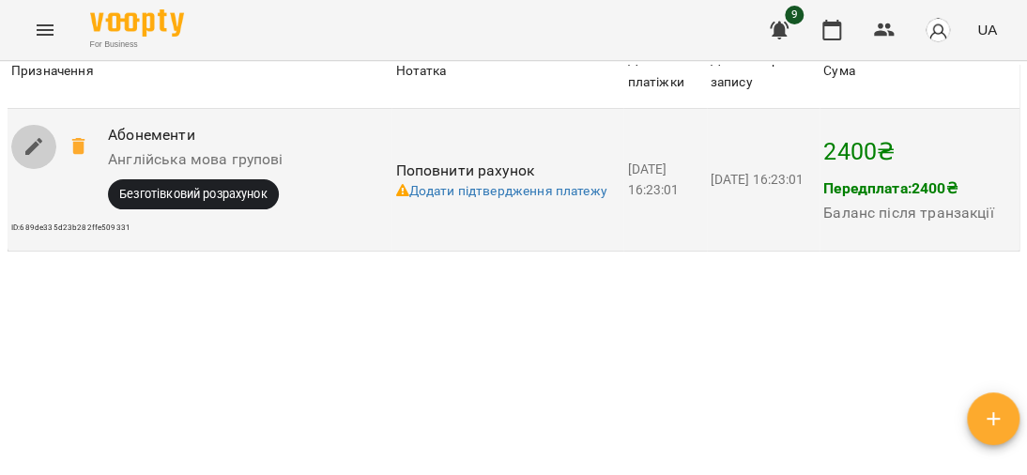
click at [23, 158] on icon "button" at bounding box center [34, 146] width 23 height 23
select select "****"
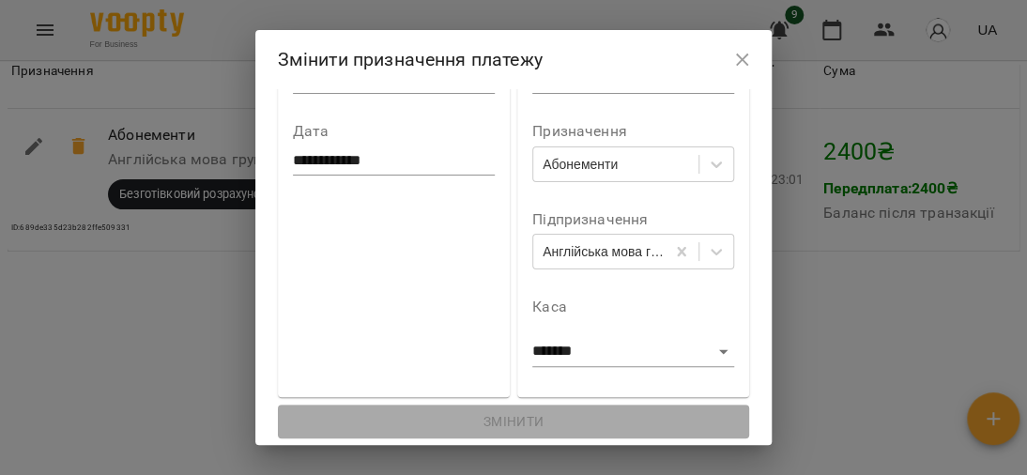
scroll to position [0, 0]
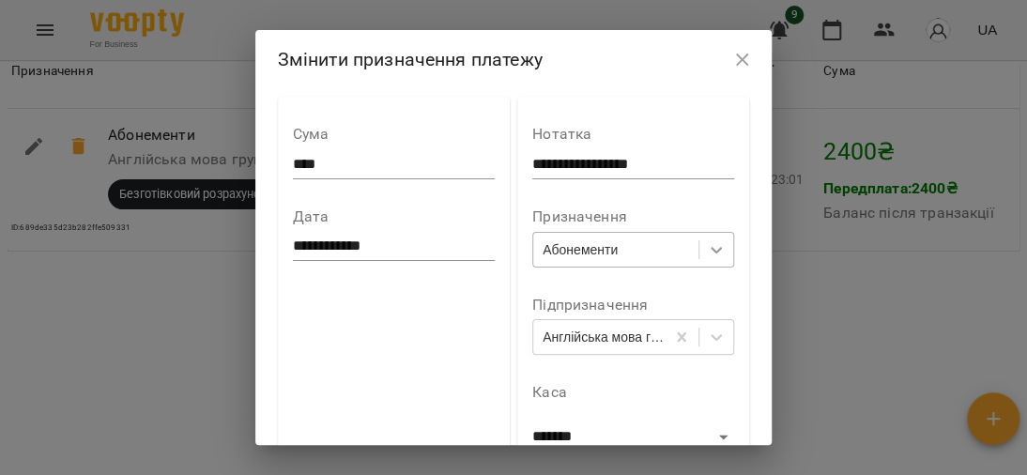
click at [718, 254] on icon at bounding box center [716, 249] width 19 height 19
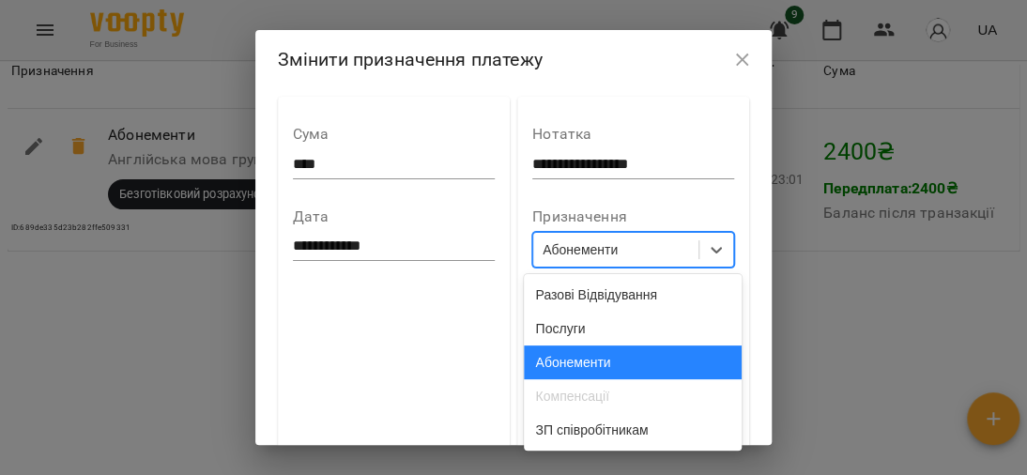
click at [631, 360] on div "Абонементи" at bounding box center [633, 362] width 218 height 34
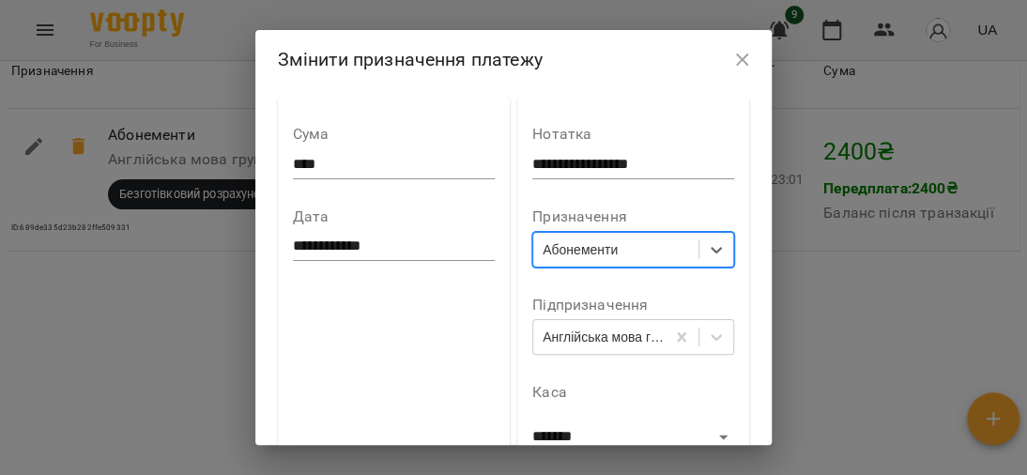
click at [745, 334] on div "**********" at bounding box center [633, 289] width 232 height 385
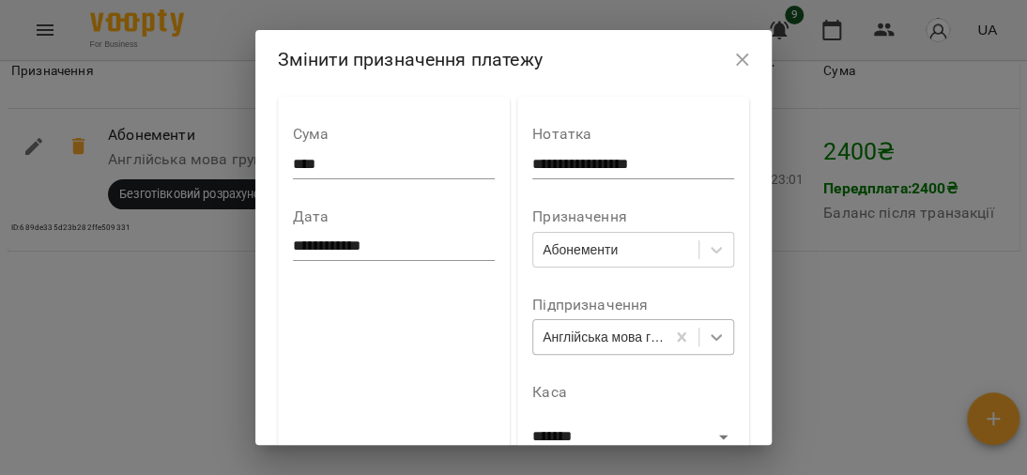
scroll to position [47, 0]
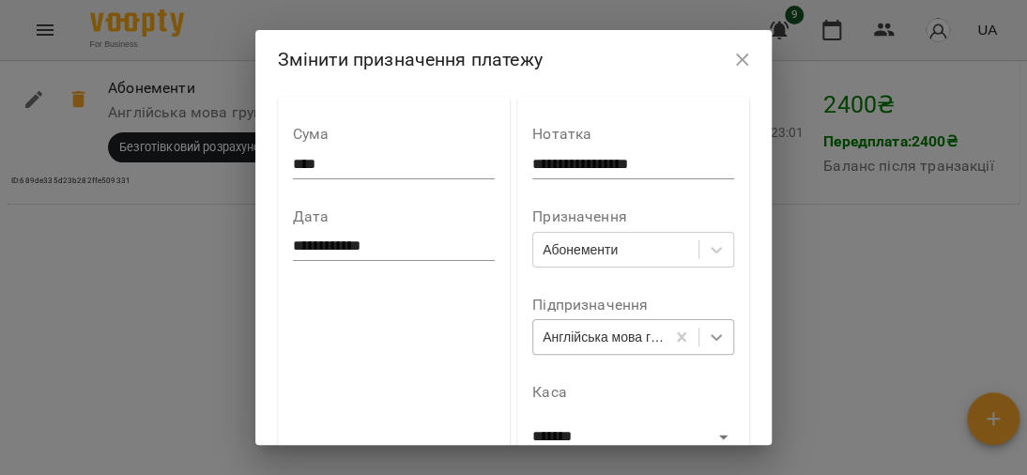
click at [736, 337] on body "**********" at bounding box center [513, 221] width 1027 height 536
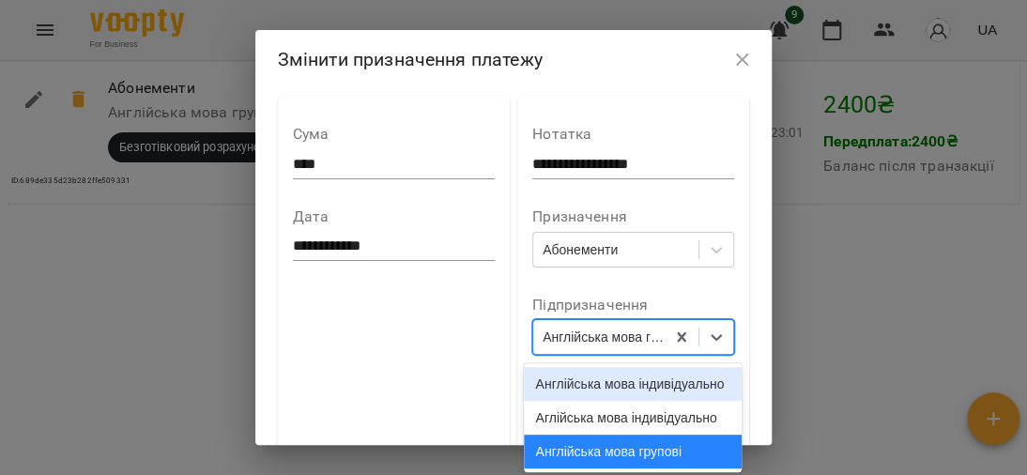
scroll to position [0, 0]
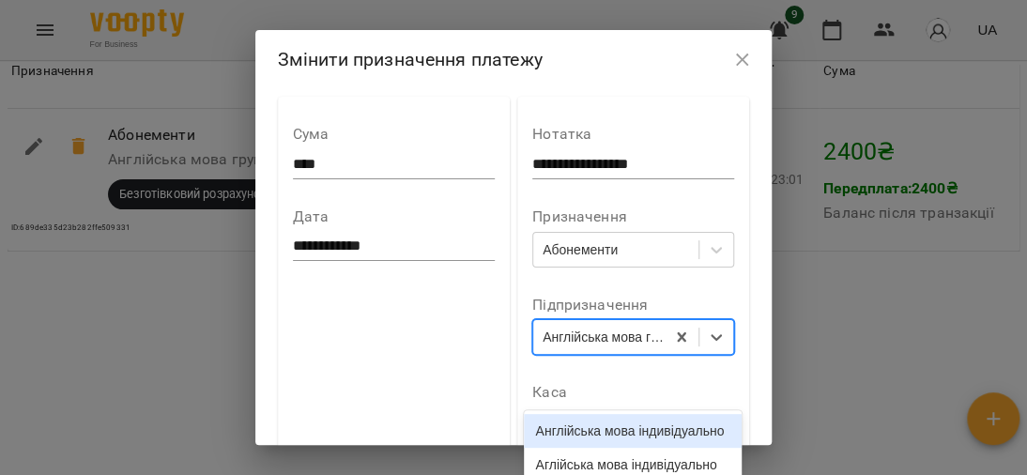
click at [423, 374] on div "**********" at bounding box center [394, 289] width 232 height 385
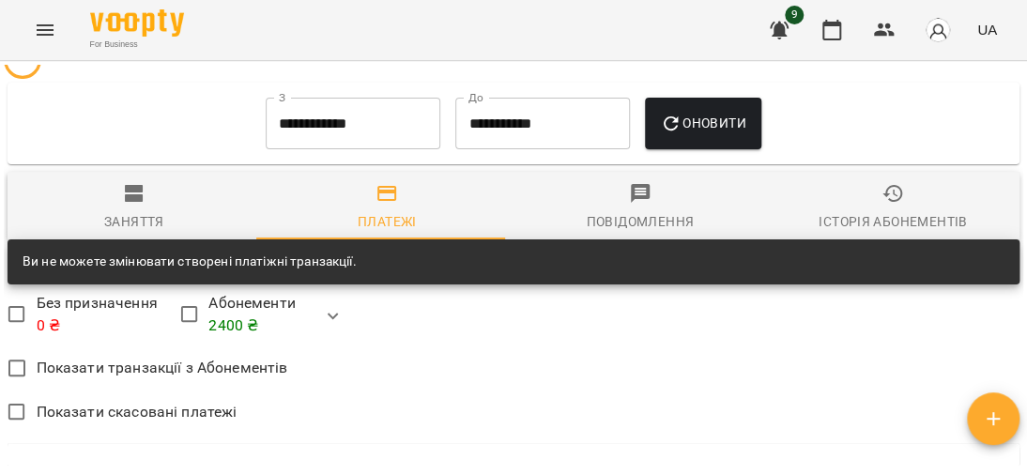
scroll to position [884, 0]
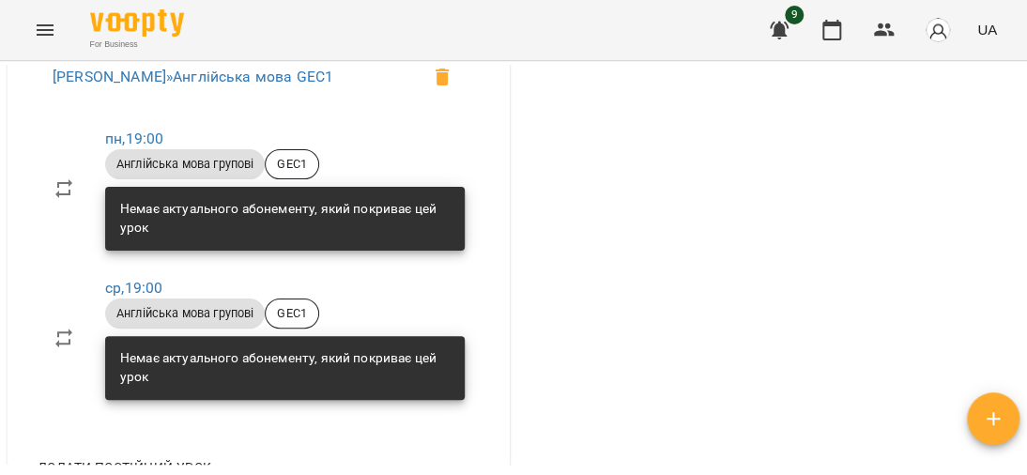
click at [157, 232] on div "Немає актуального абонементу, який покриває цей урок" at bounding box center [284, 218] width 329 height 52
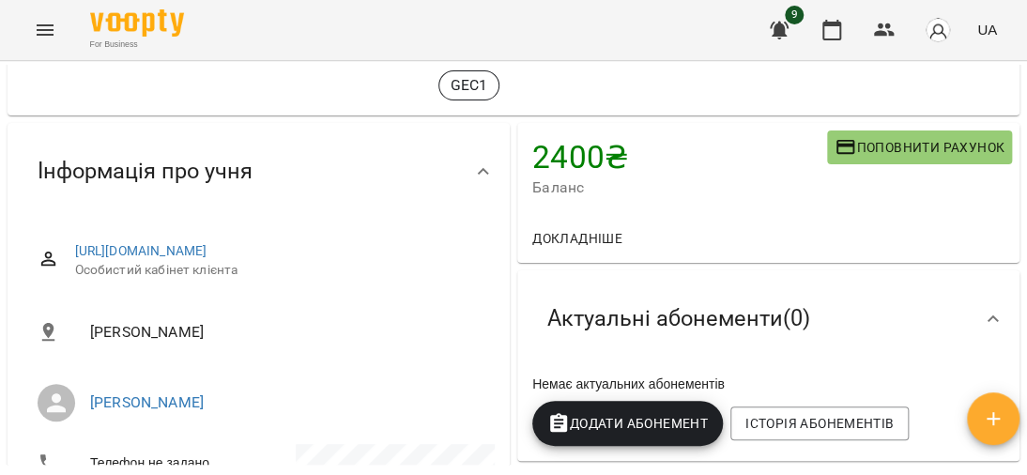
scroll to position [188, 0]
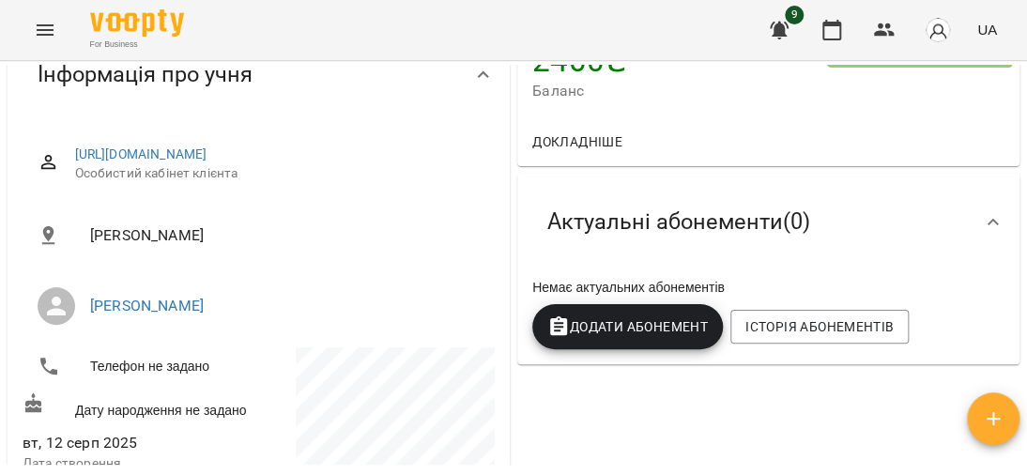
click at [564, 343] on button "Додати Абонемент" at bounding box center [627, 326] width 191 height 45
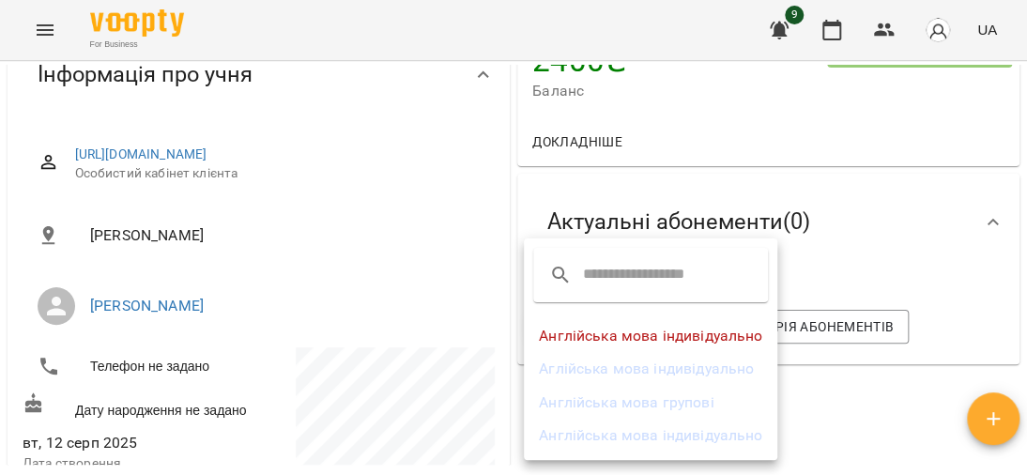
click at [702, 400] on li "Англійська мова групові" at bounding box center [650, 403] width 253 height 34
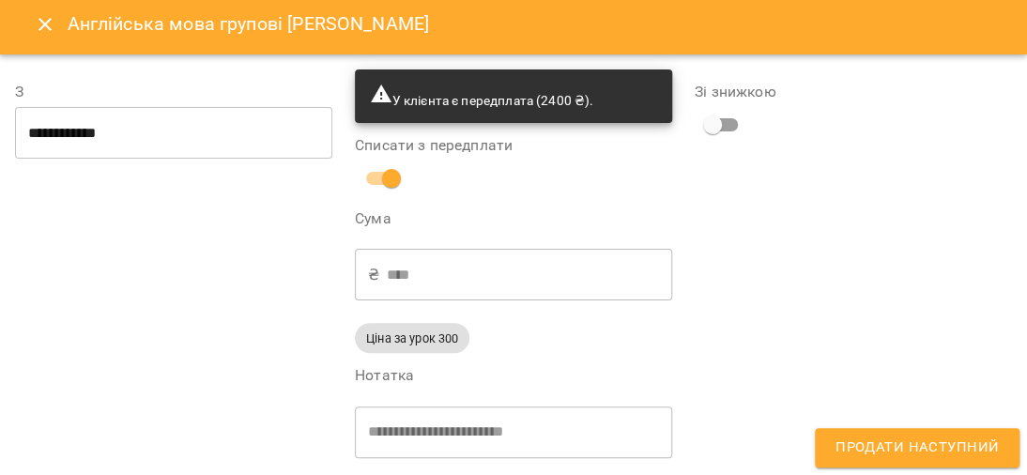
scroll to position [0, 0]
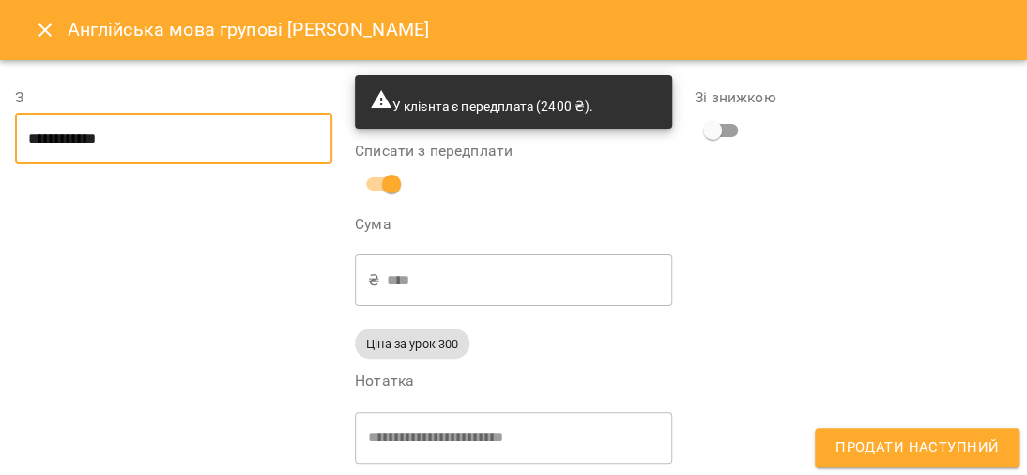
click at [143, 132] on input "**********" at bounding box center [173, 139] width 317 height 53
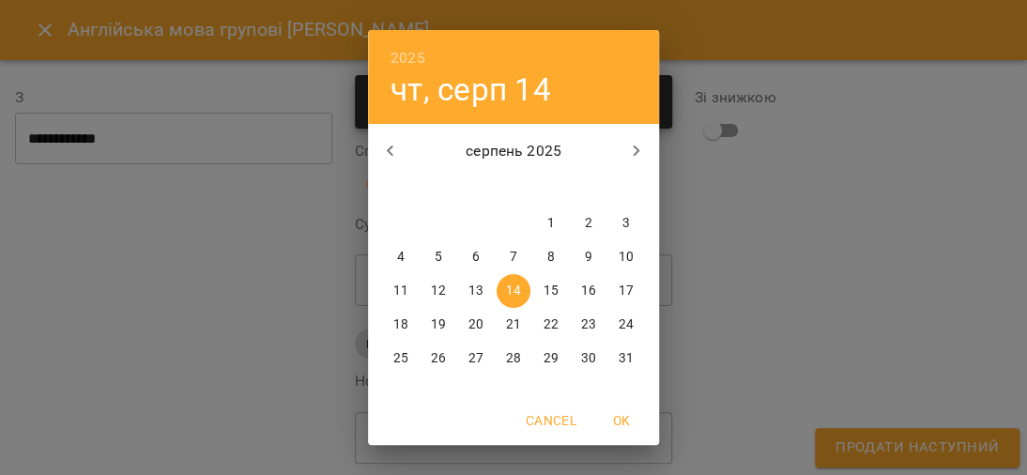
click at [393, 320] on p "18" at bounding box center [400, 324] width 15 height 19
type input "**********"
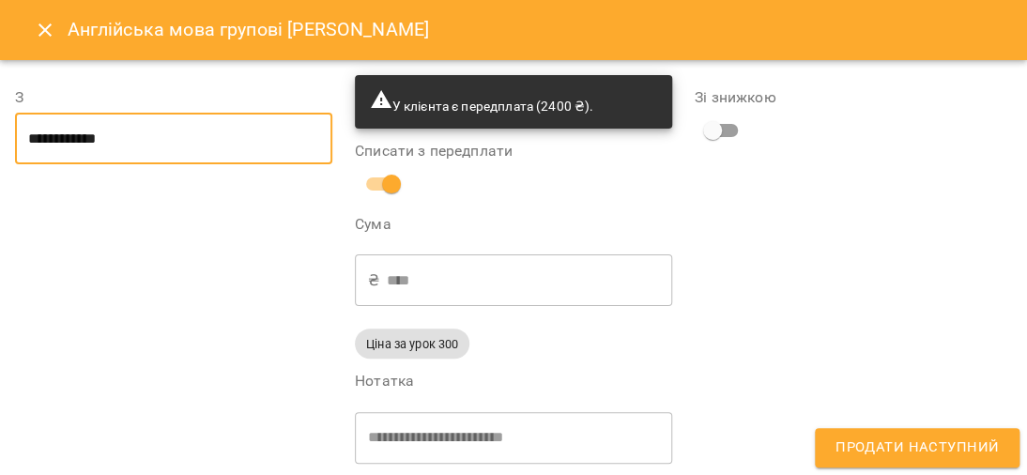
scroll to position [25, 0]
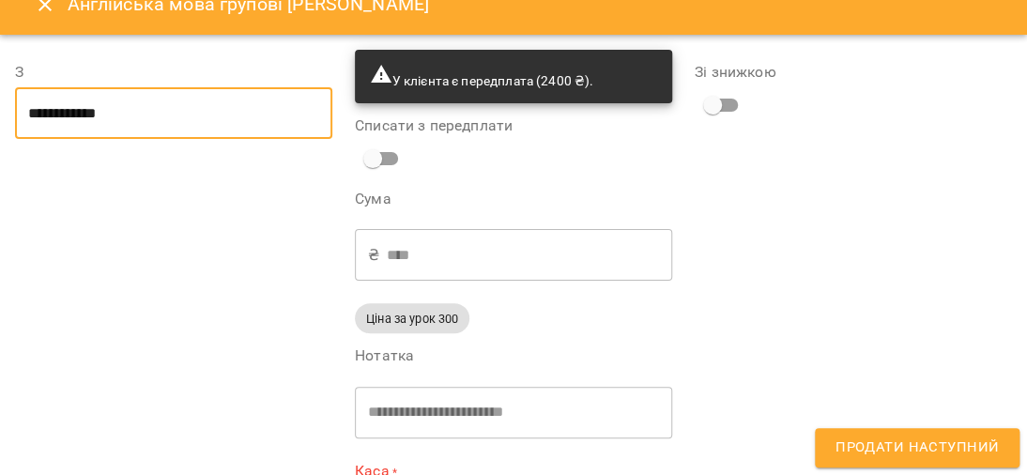
click at [140, 98] on input "**********" at bounding box center [173, 113] width 317 height 53
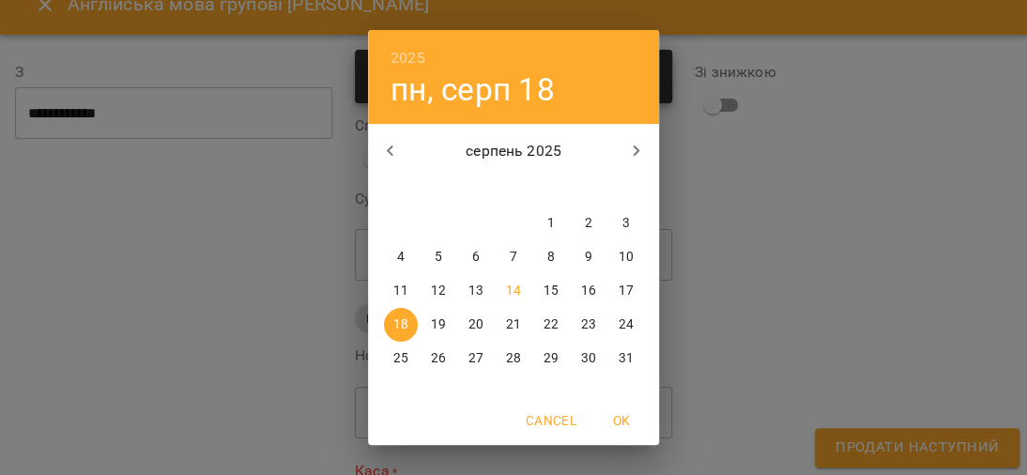
click at [249, 212] on div "2025 пн, серп 18 серпень 2025 пн вт ср чт пт сб нд 28 29 30 31 1 2 3 4 5 6 7 8 …" at bounding box center [513, 237] width 1027 height 475
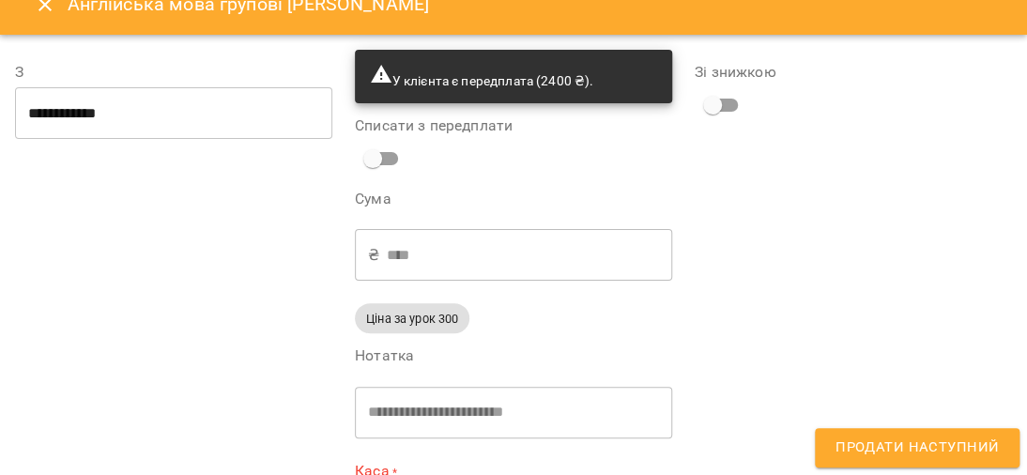
click at [535, 81] on span "У клієнта є передплата (2400 ₴)." at bounding box center [481, 80] width 223 height 15
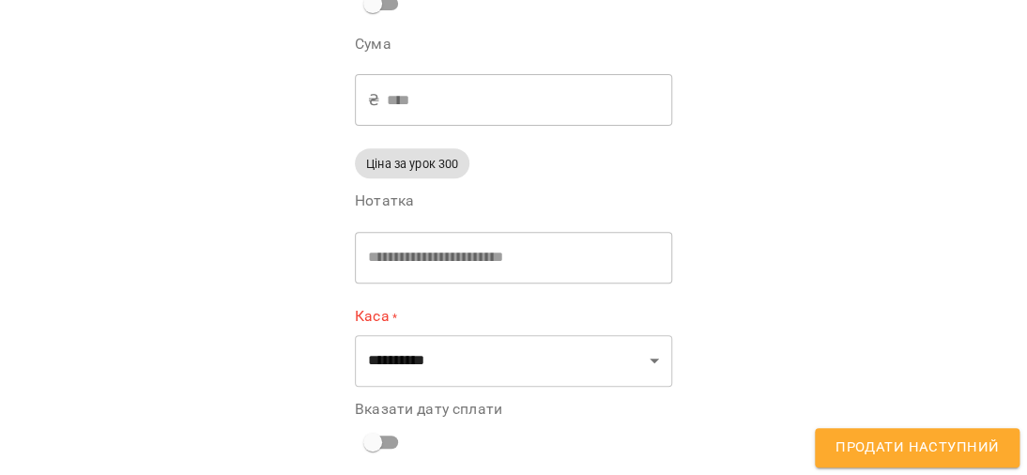
scroll to position [194, 0]
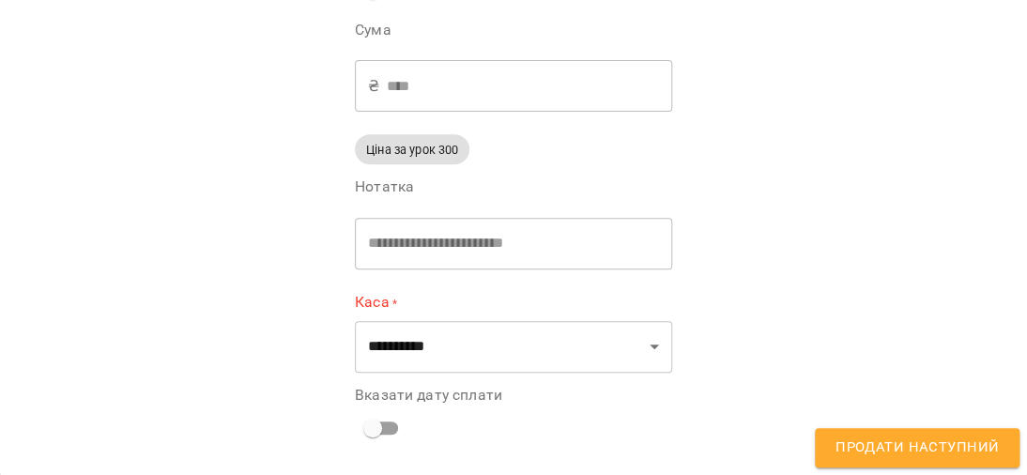
click at [516, 244] on textarea "**********" at bounding box center [510, 244] width 285 height 18
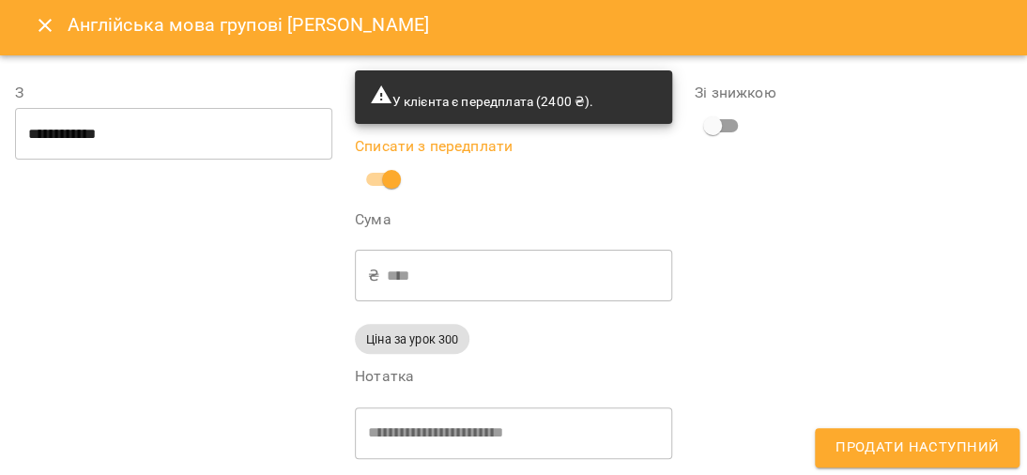
scroll to position [0, 0]
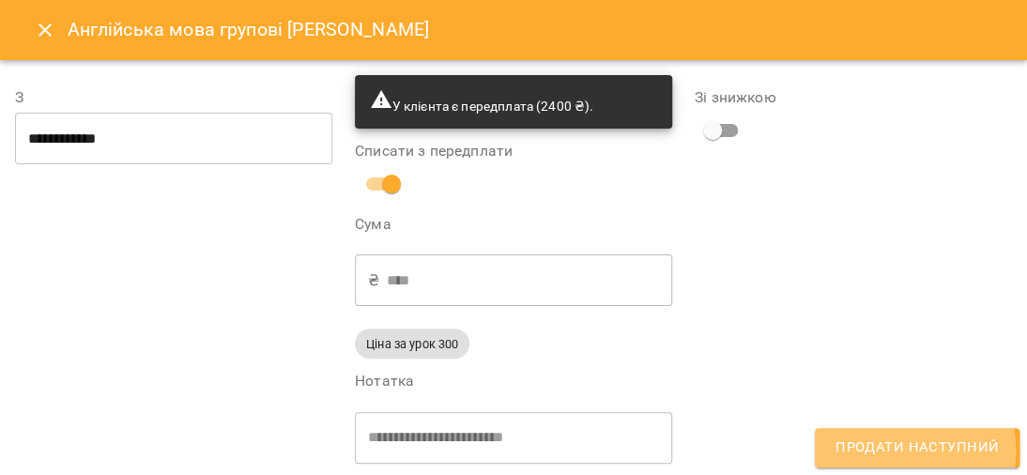
click at [898, 451] on span "Продати наступний" at bounding box center [916, 448] width 163 height 24
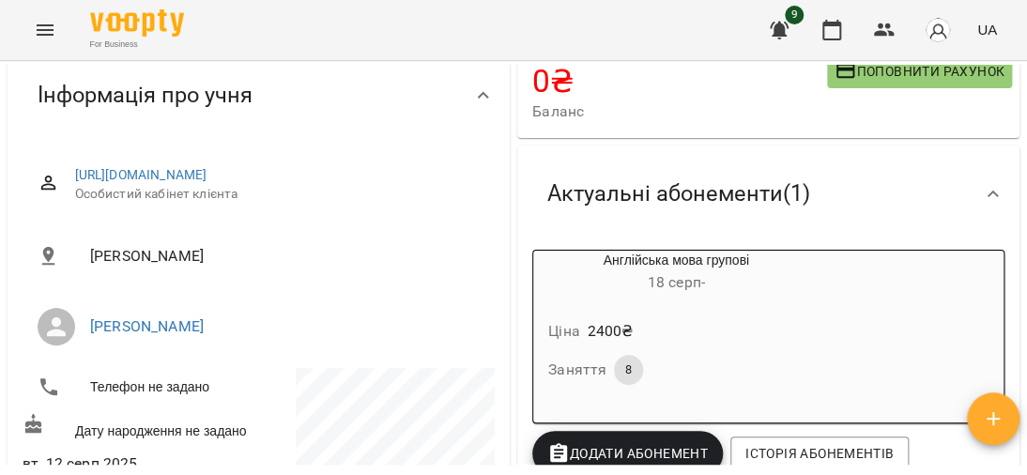
scroll to position [282, 0]
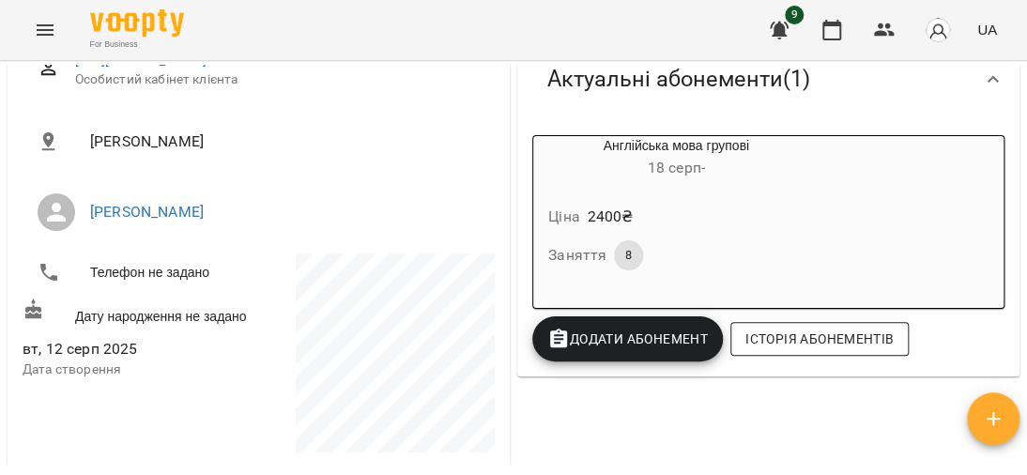
click at [805, 339] on span "Історія абонементів" at bounding box center [819, 339] width 148 height 23
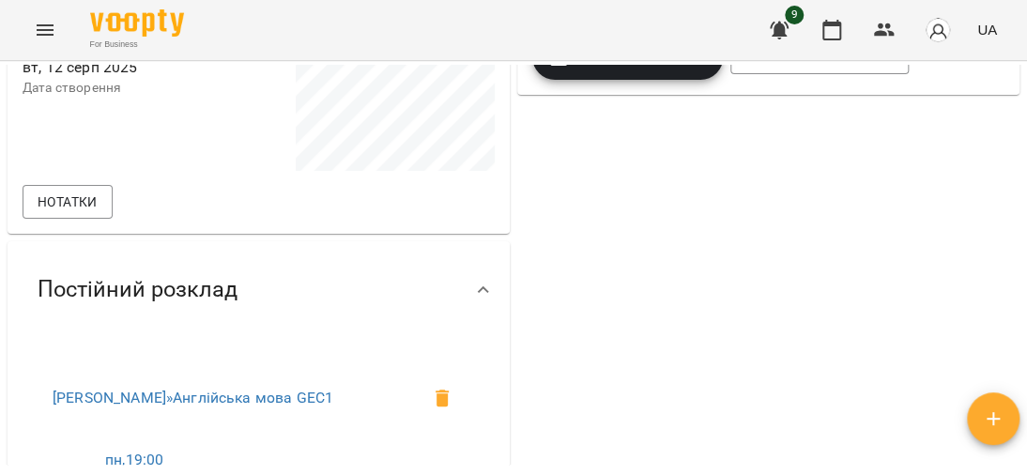
scroll to position [939, 0]
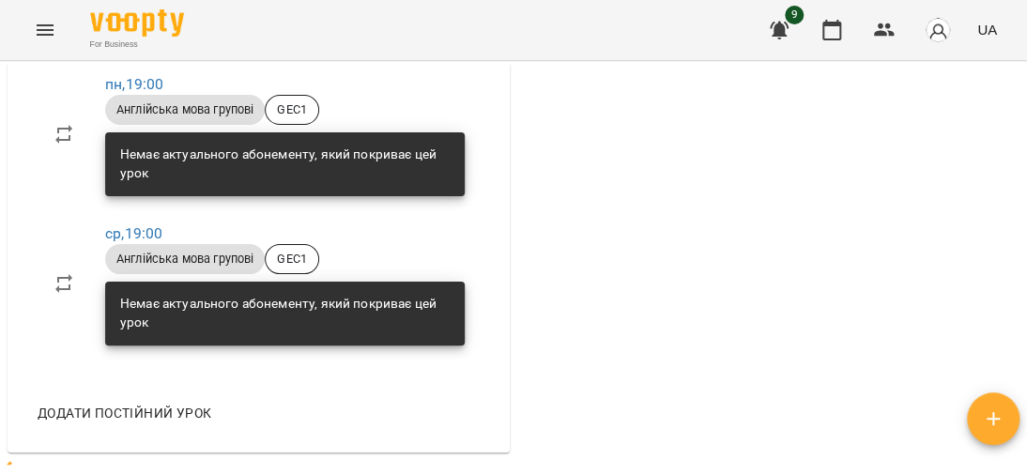
click at [165, 138] on div "Немає актуального абонементу, який покриває цей урок" at bounding box center [284, 164] width 329 height 52
click at [186, 251] on span "Англійська мова групові" at bounding box center [185, 259] width 160 height 17
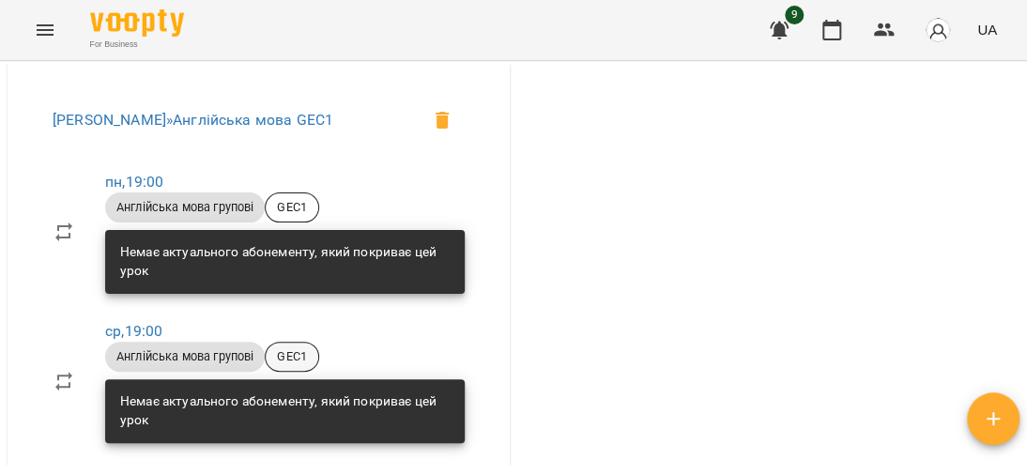
scroll to position [751, 0]
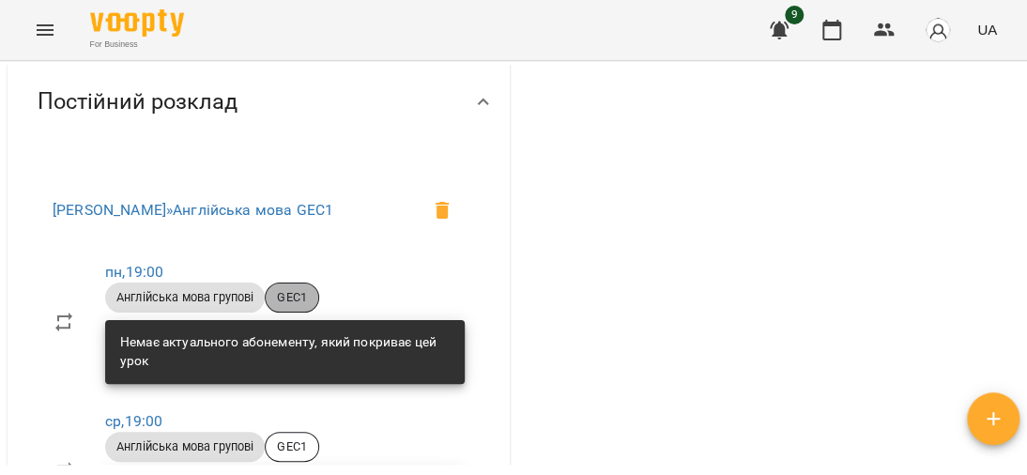
click at [289, 289] on span "GEC1" at bounding box center [292, 297] width 53 height 17
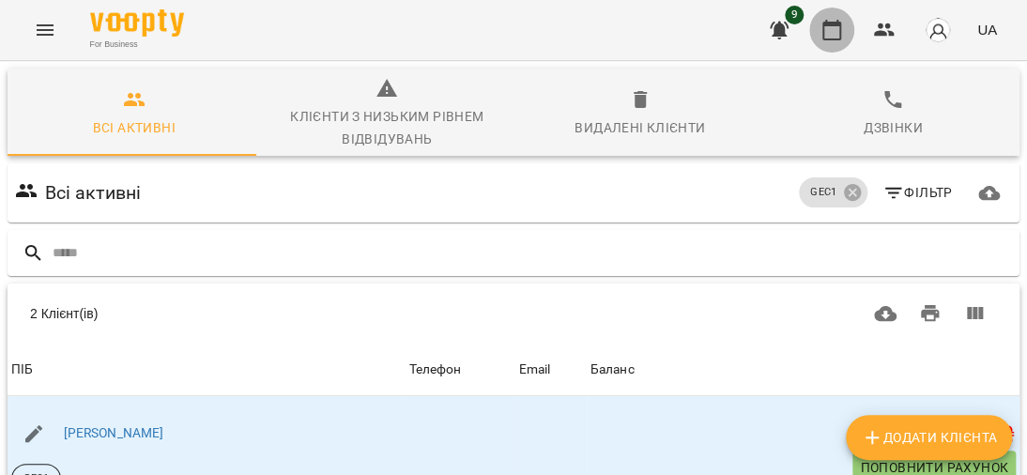
click at [822, 30] on icon "button" at bounding box center [831, 30] width 23 height 23
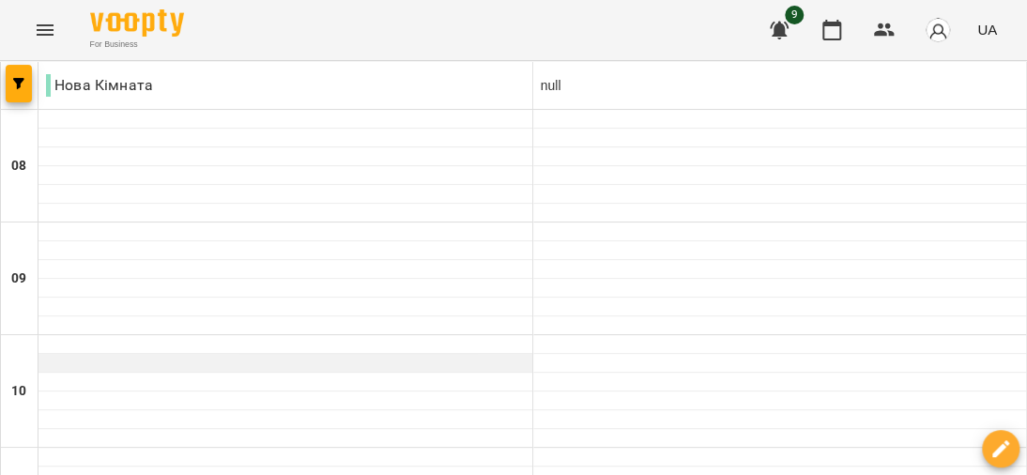
scroll to position [1110, 0]
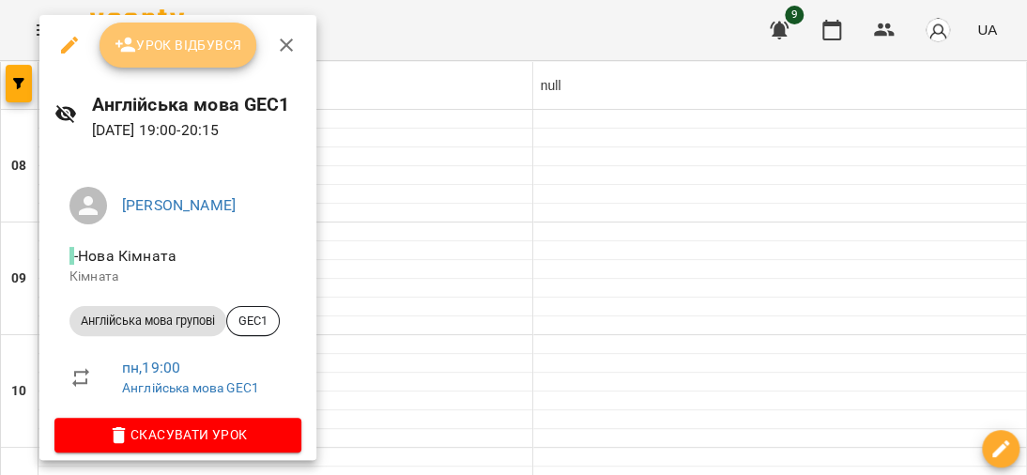
click at [193, 47] on span "Урок відбувся" at bounding box center [179, 45] width 128 height 23
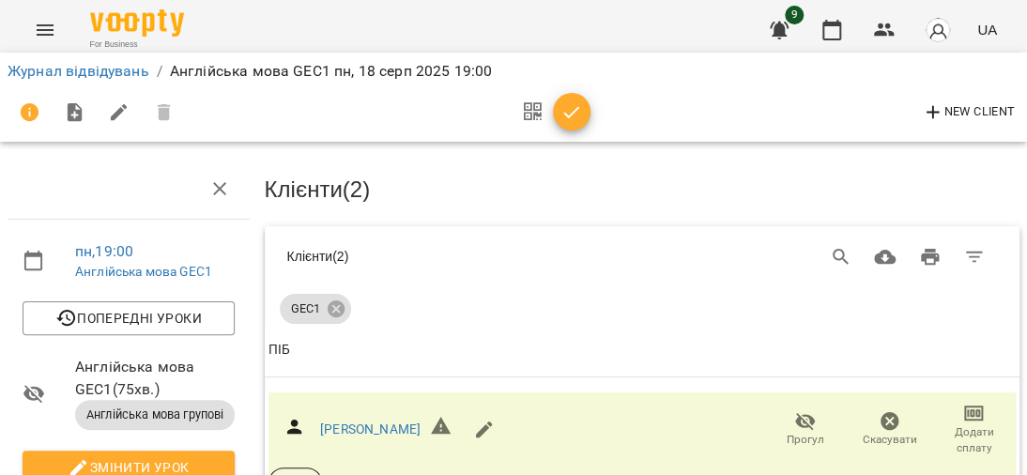
scroll to position [161, 0]
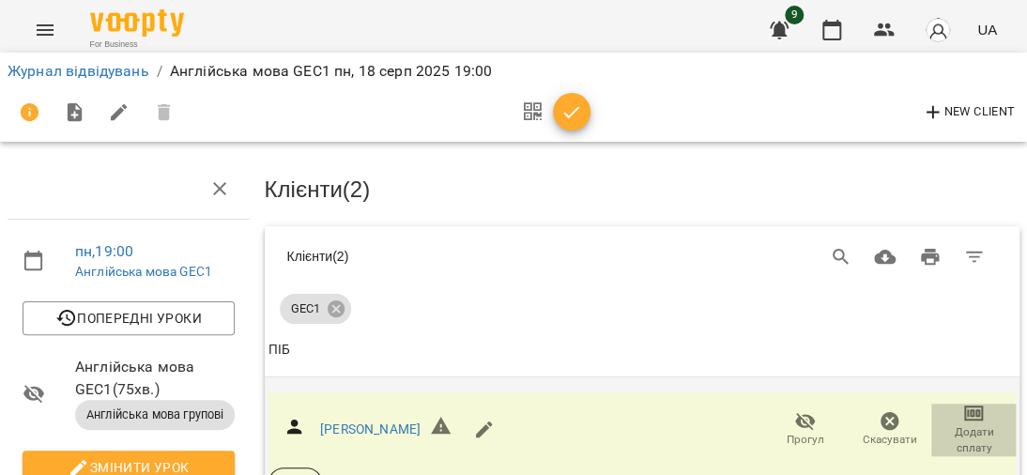
click at [962, 402] on icon "button" at bounding box center [973, 413] width 23 height 23
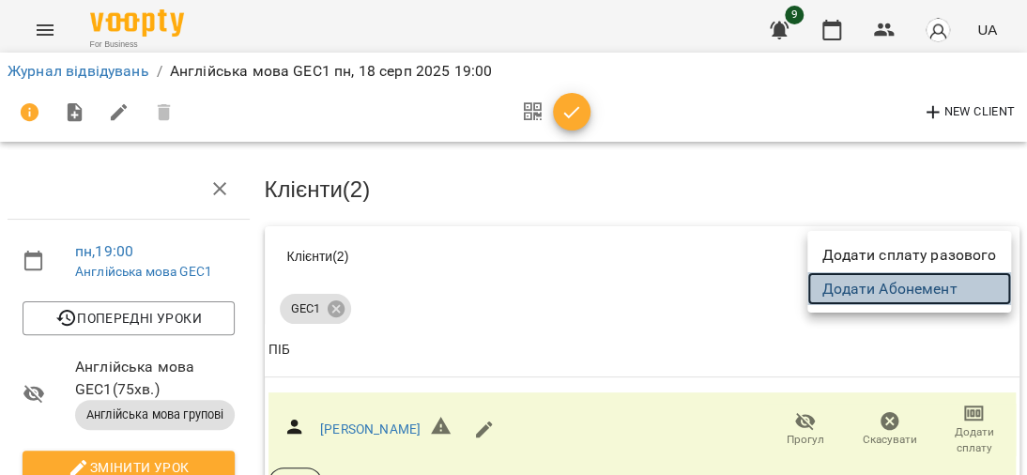
click at [922, 288] on link "Додати Абонемент" at bounding box center [909, 289] width 204 height 34
